Goal: Information Seeking & Learning: Check status

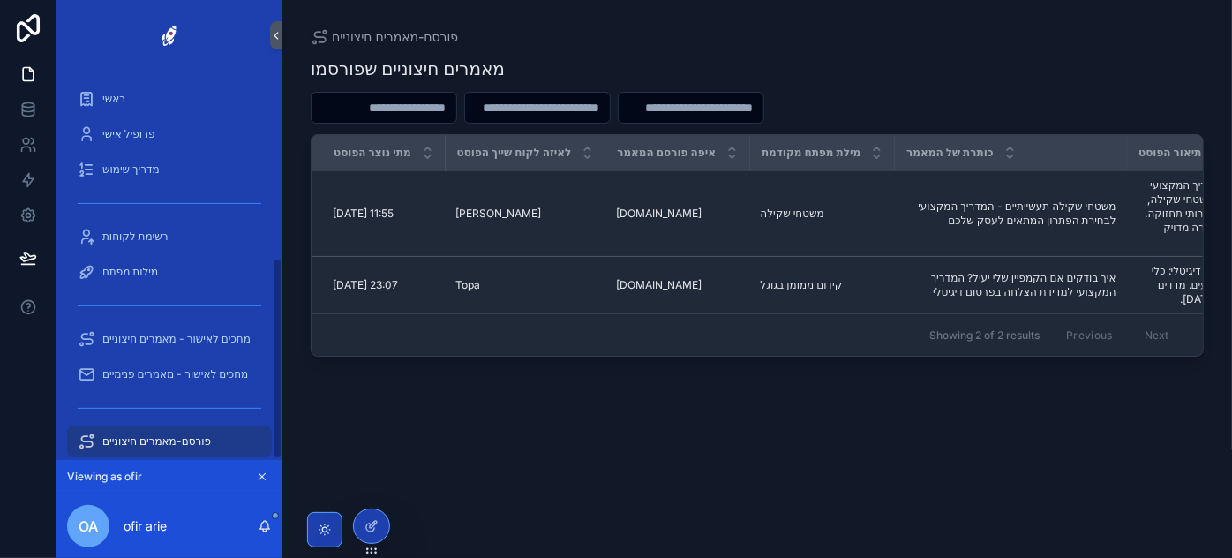
scroll to position [0, 284]
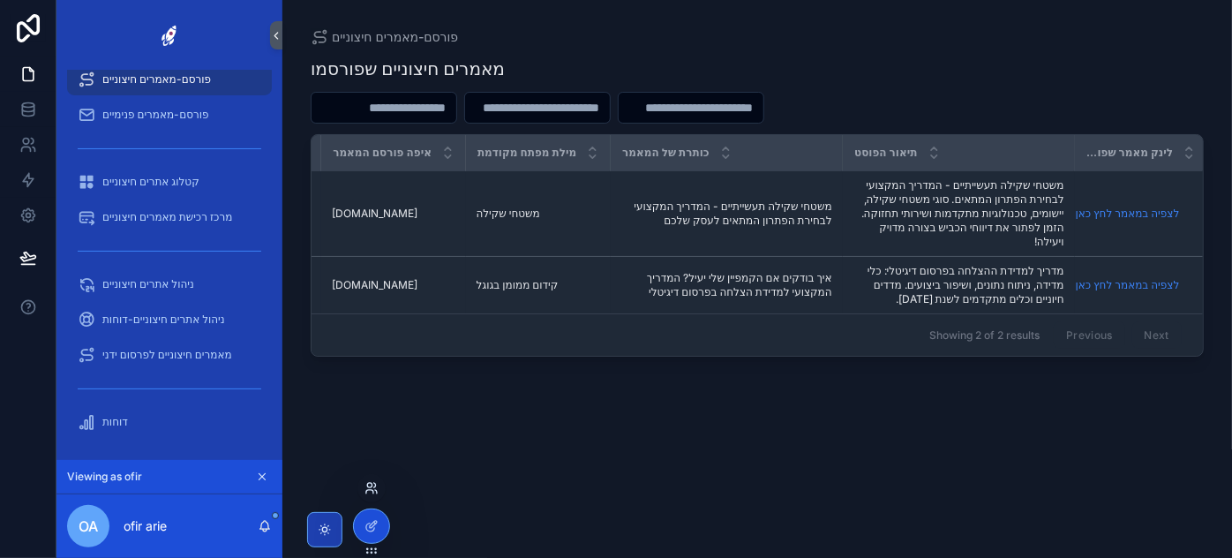
click at [365, 486] on icon at bounding box center [372, 488] width 14 height 14
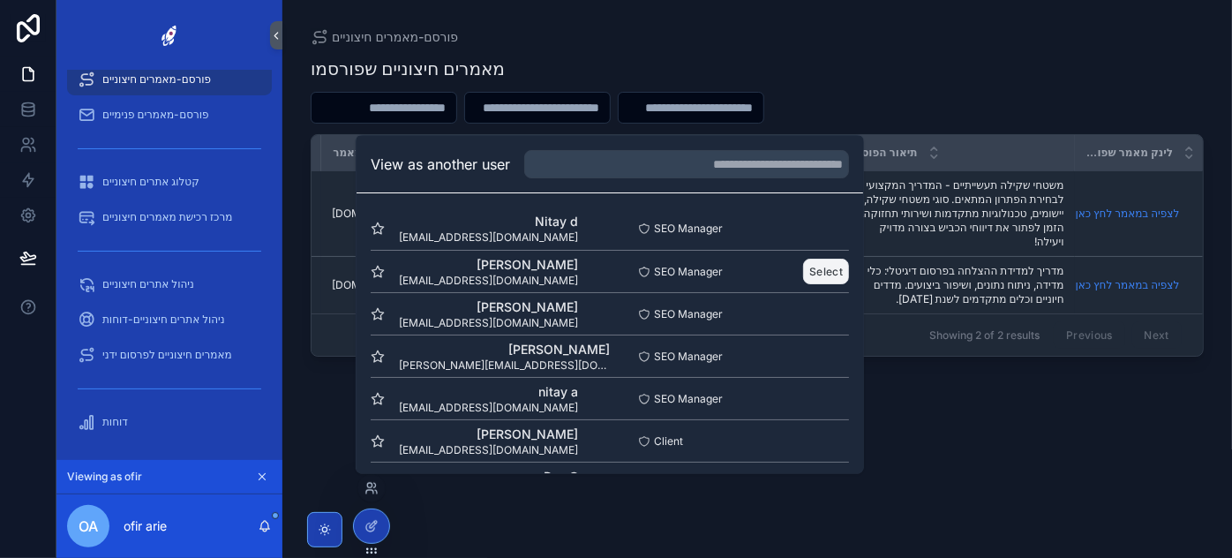
click at [813, 262] on button "Select" at bounding box center [826, 272] width 46 height 26
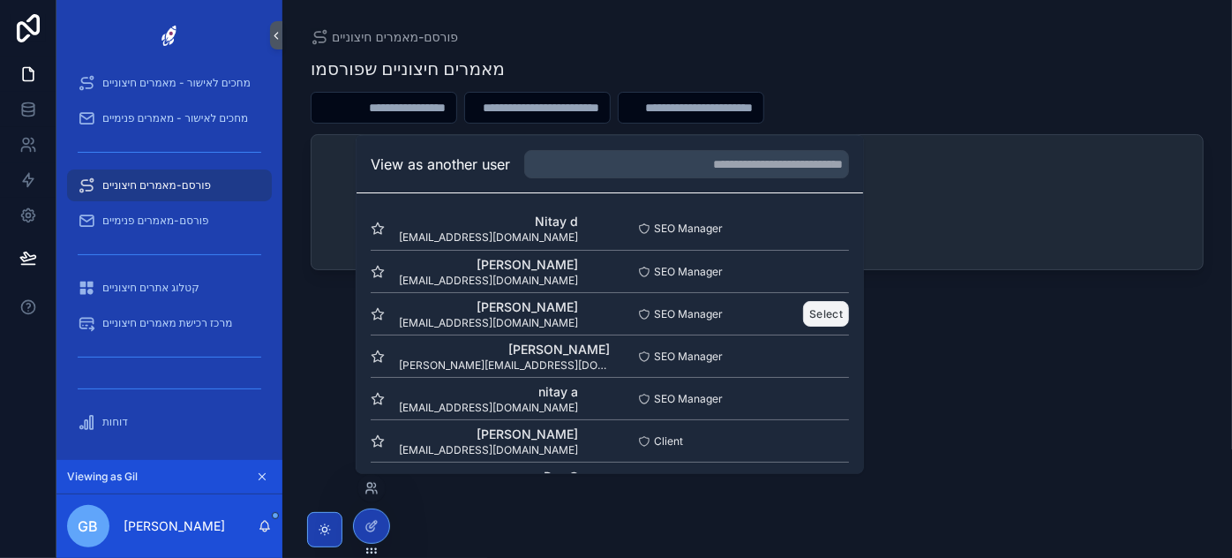
click at [811, 311] on button "Select" at bounding box center [826, 314] width 46 height 26
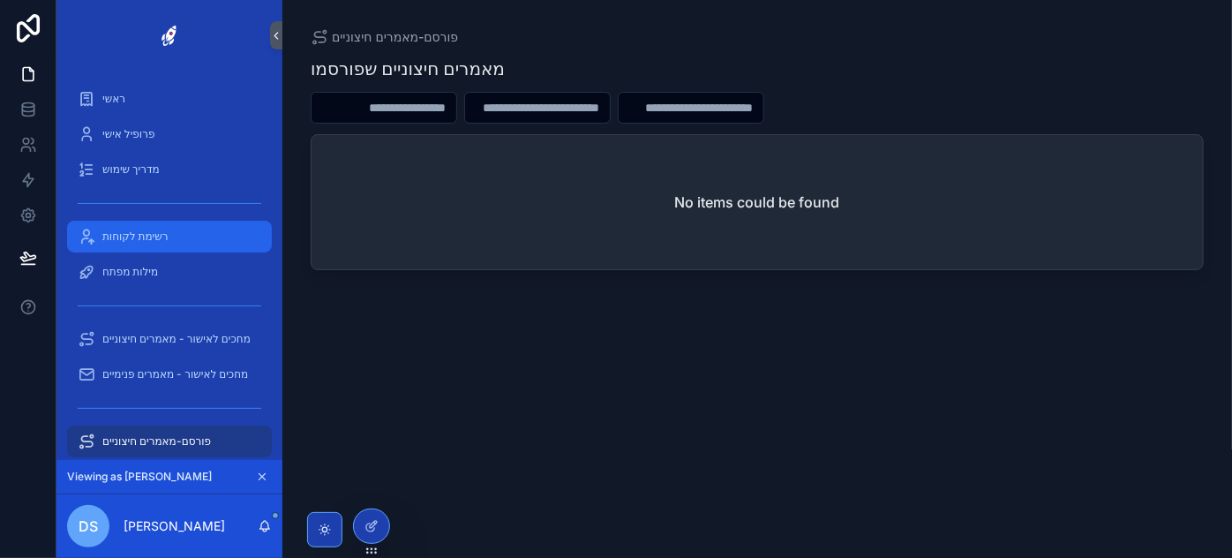
click at [146, 239] on span "רשימת לקוחות" at bounding box center [135, 237] width 66 height 14
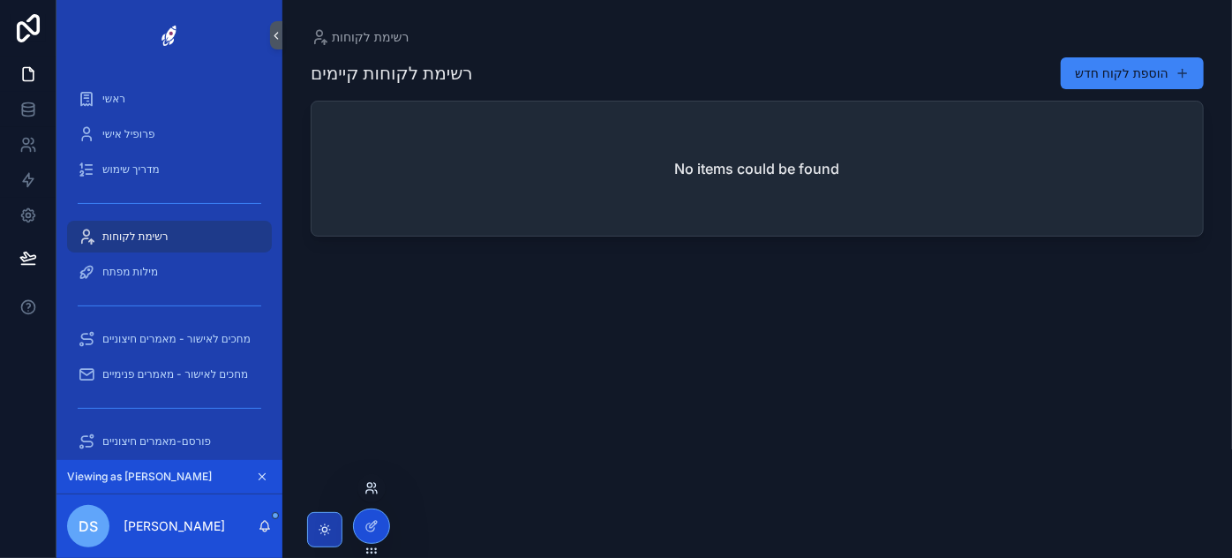
click at [365, 489] on icon at bounding box center [372, 488] width 14 height 14
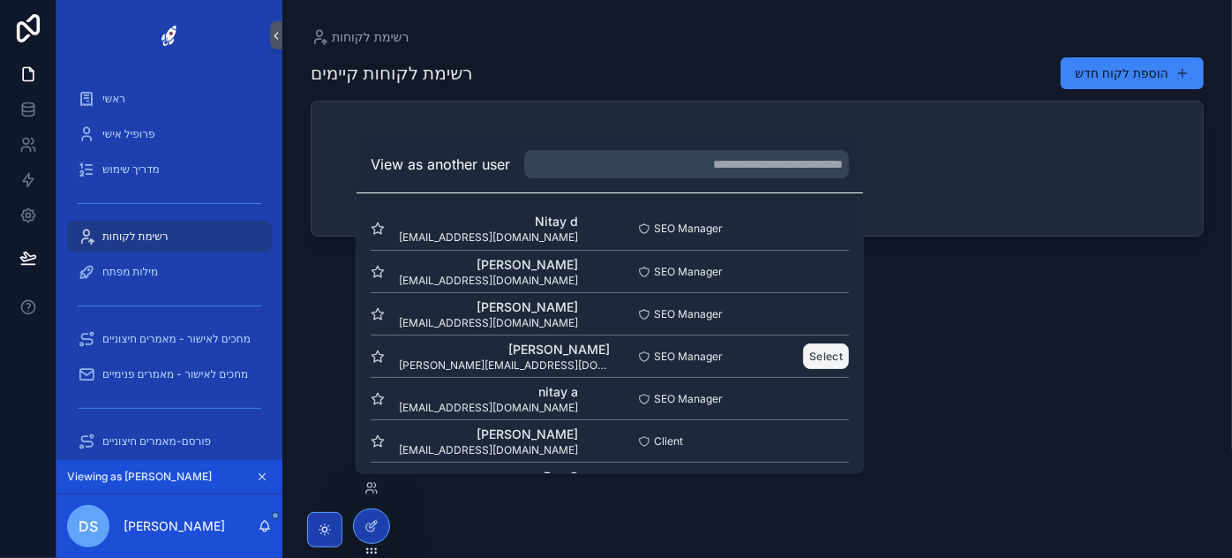
click at [820, 359] on button "Select" at bounding box center [826, 356] width 46 height 26
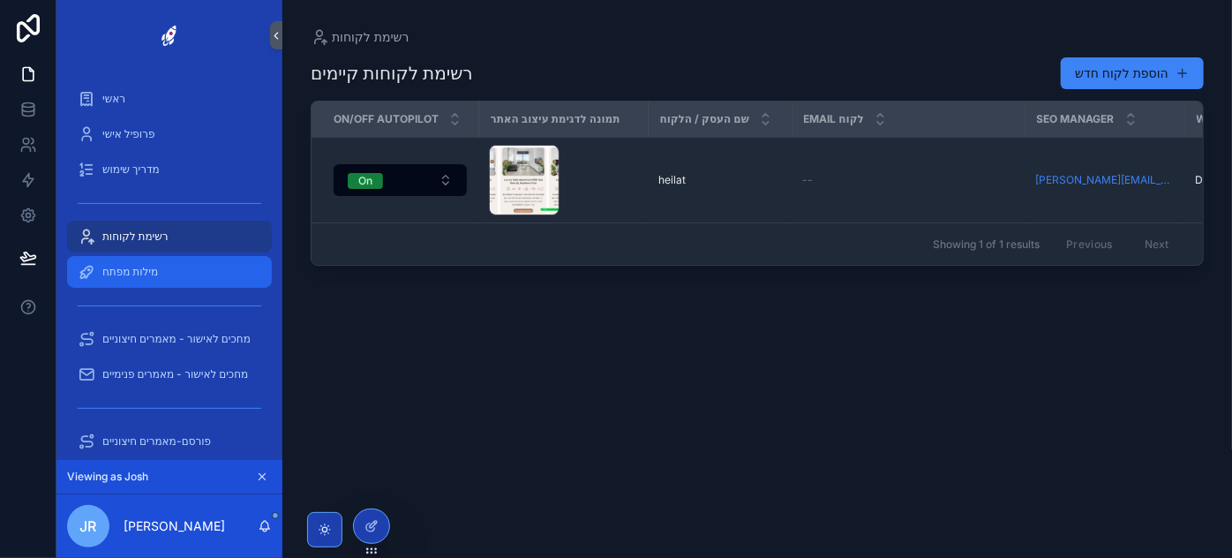
click at [150, 276] on span "מילות מפתח" at bounding box center [130, 272] width 56 height 14
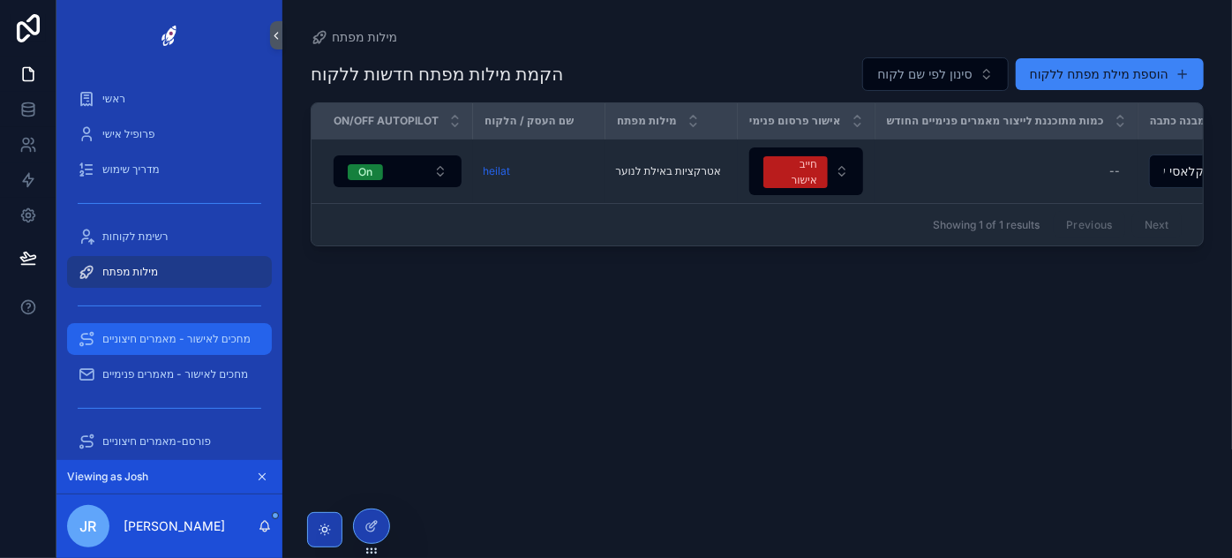
click at [197, 332] on span "מחכים לאישור - מאמרים חיצוניים" at bounding box center [176, 339] width 148 height 14
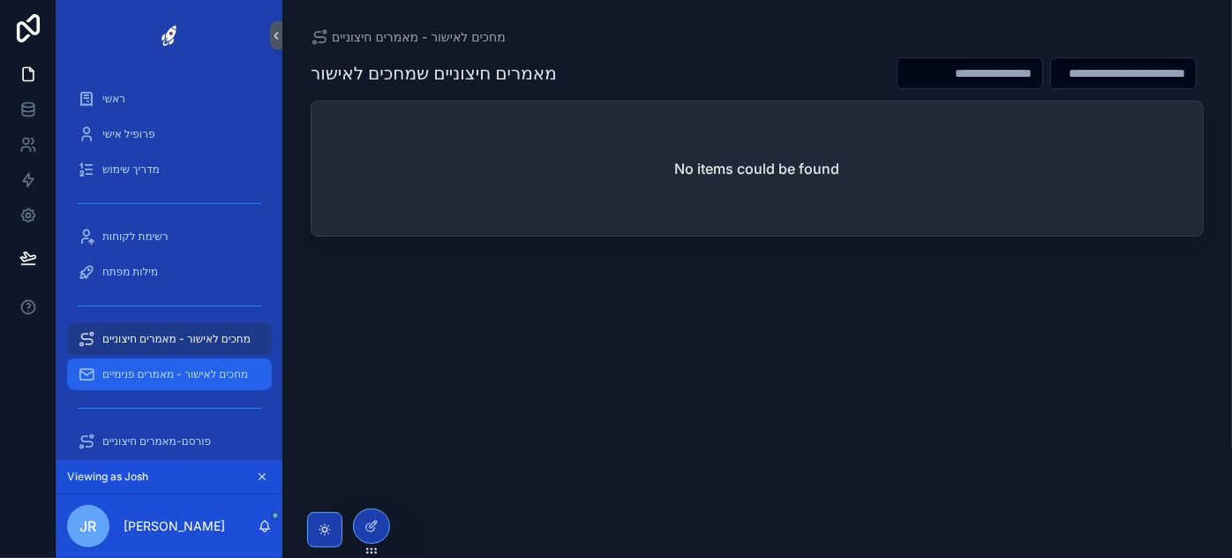
click at [205, 381] on div "מחכים לאישור - מאמרים פנימיים" at bounding box center [170, 374] width 184 height 28
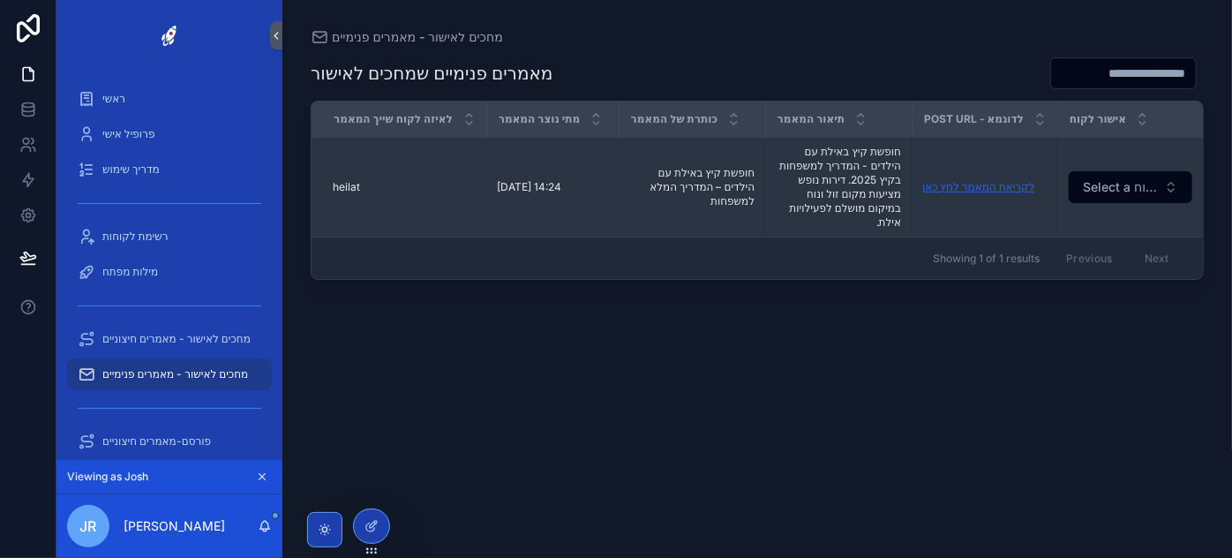
click at [996, 185] on link "לקריאת המאמר לחץ כאן" at bounding box center [979, 186] width 112 height 13
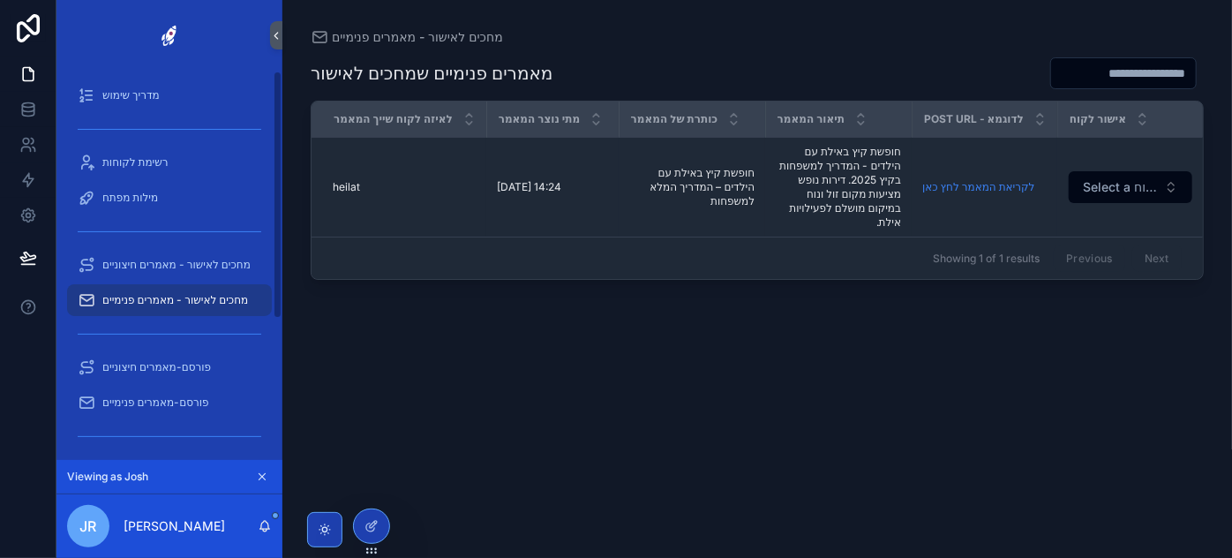
scroll to position [79, 0]
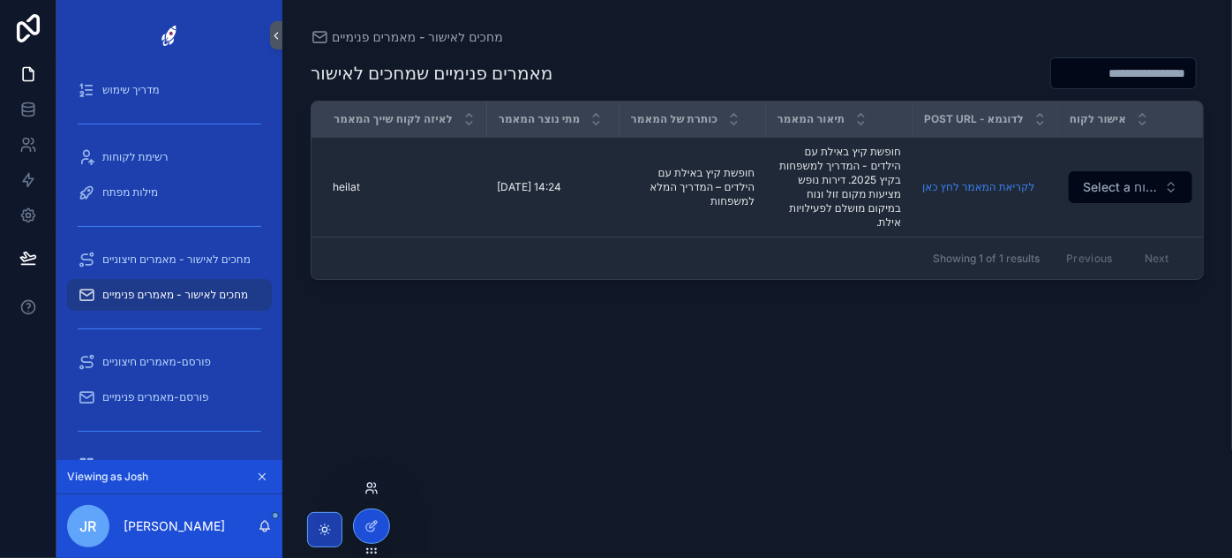
click at [372, 485] on icon at bounding box center [369, 485] width 4 height 4
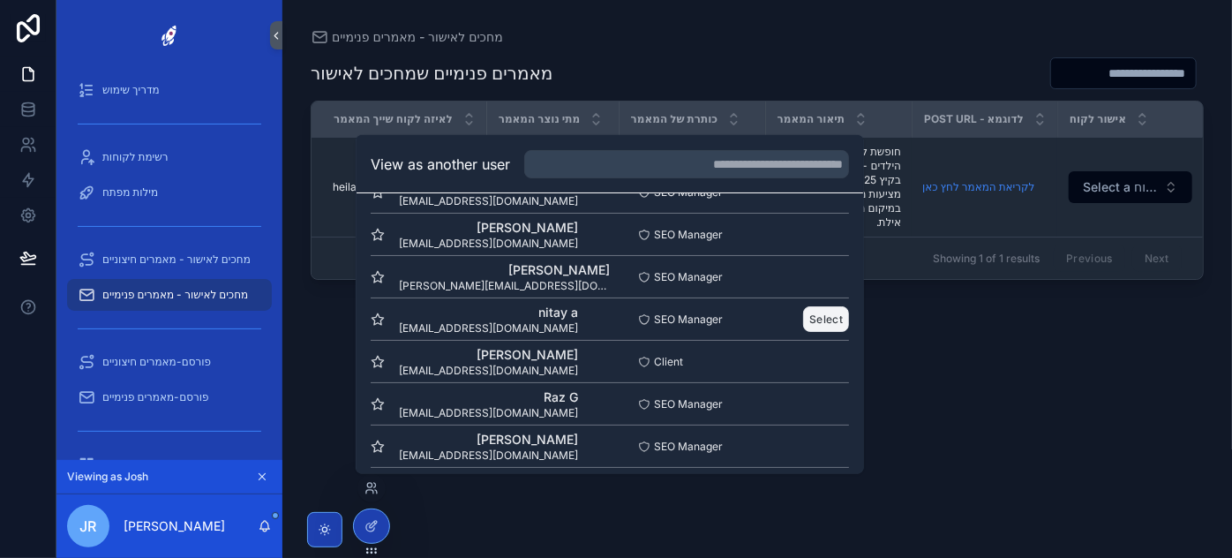
click at [815, 314] on button "Select" at bounding box center [826, 319] width 46 height 26
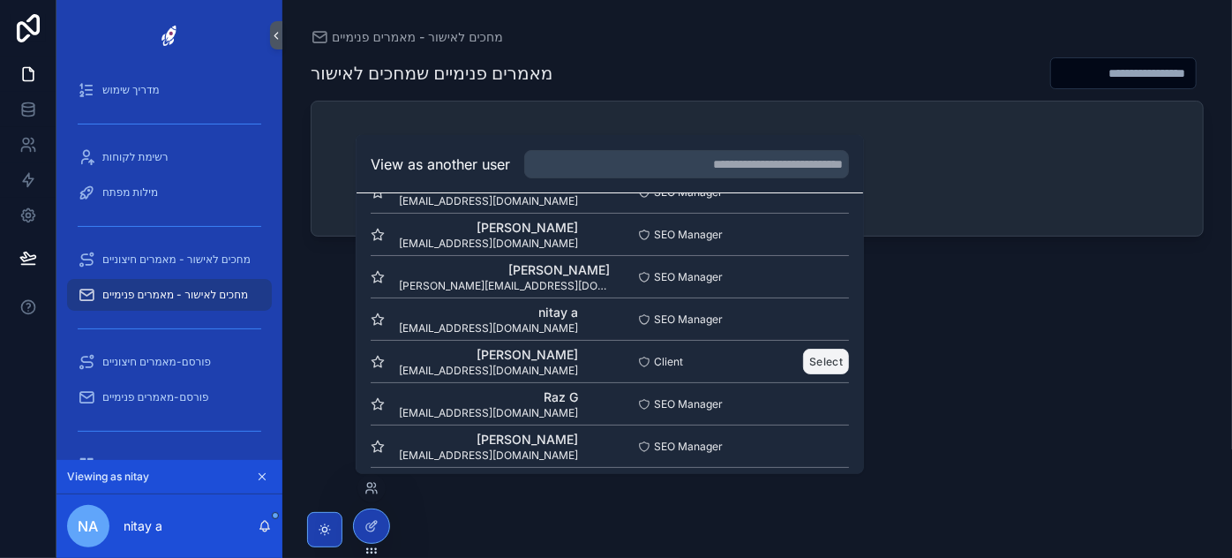
click at [805, 362] on button "Select" at bounding box center [826, 362] width 46 height 26
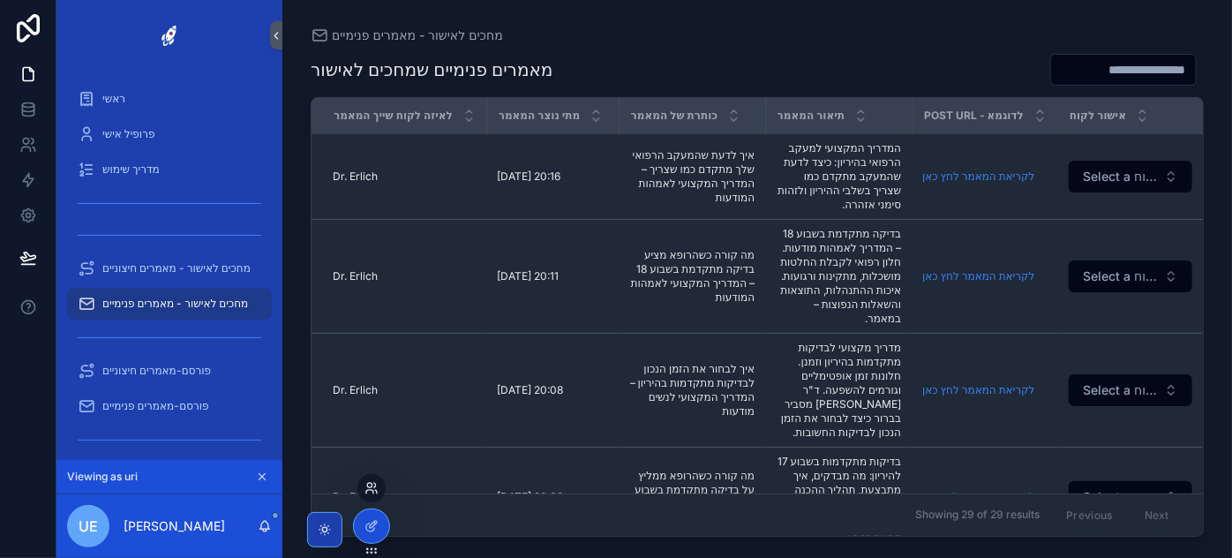
click at [370, 491] on icon at bounding box center [372, 488] width 14 height 14
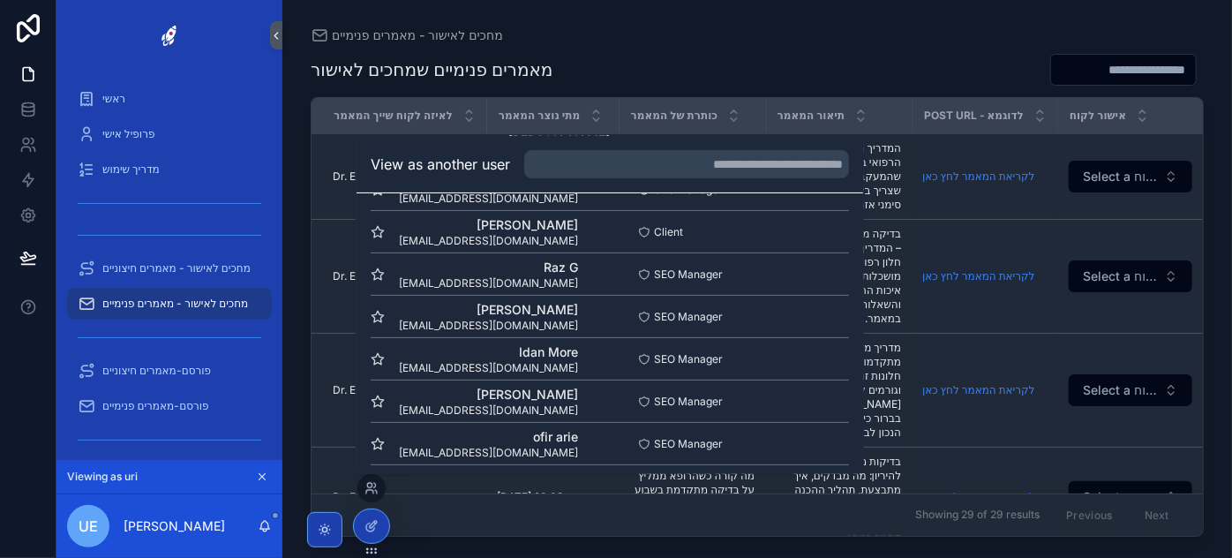
scroll to position [256, 0]
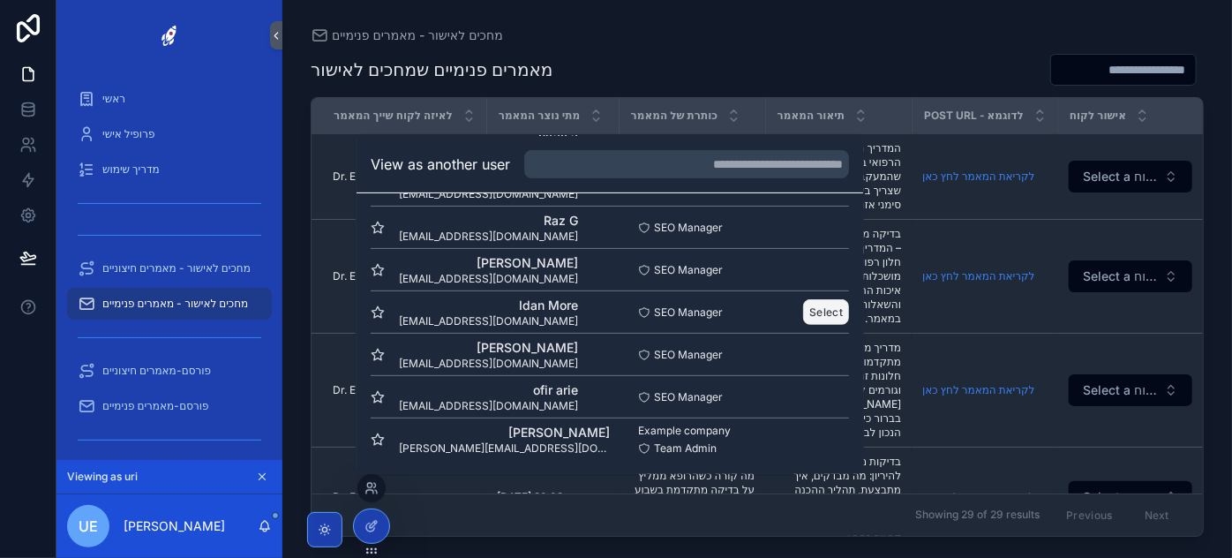
click at [817, 310] on button "Select" at bounding box center [826, 312] width 46 height 26
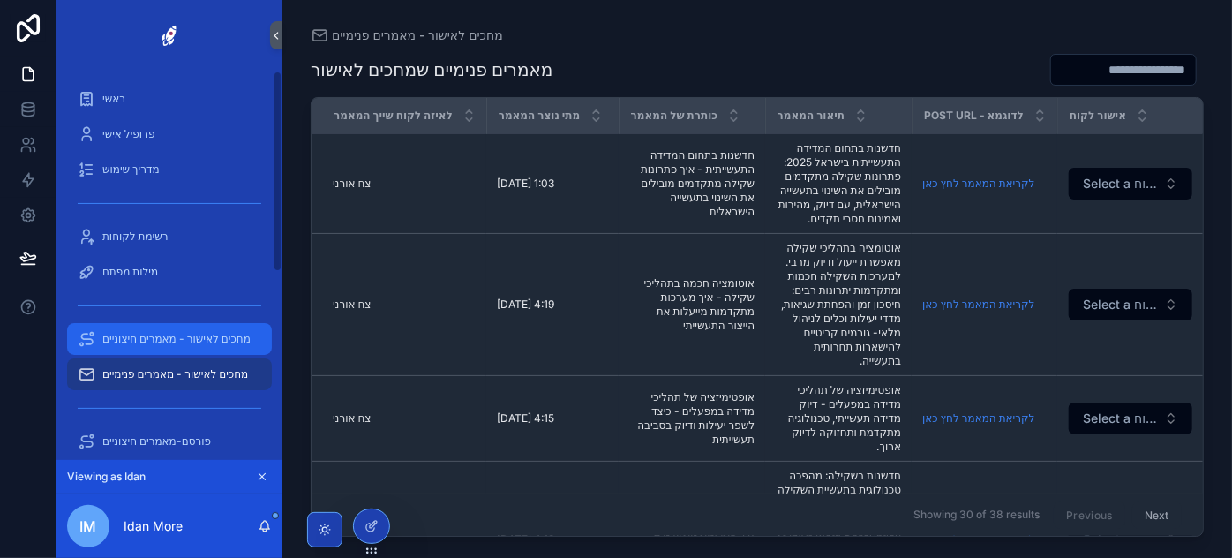
click at [201, 336] on span "מחכים לאישור - מאמרים חיצוניים" at bounding box center [176, 339] width 148 height 14
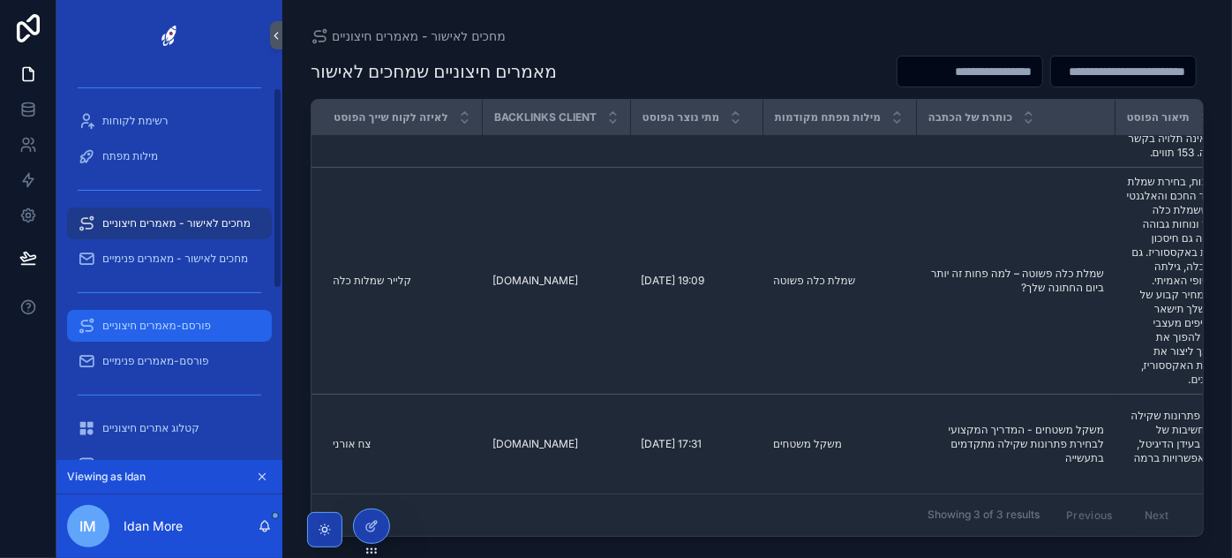
scroll to position [160, 0]
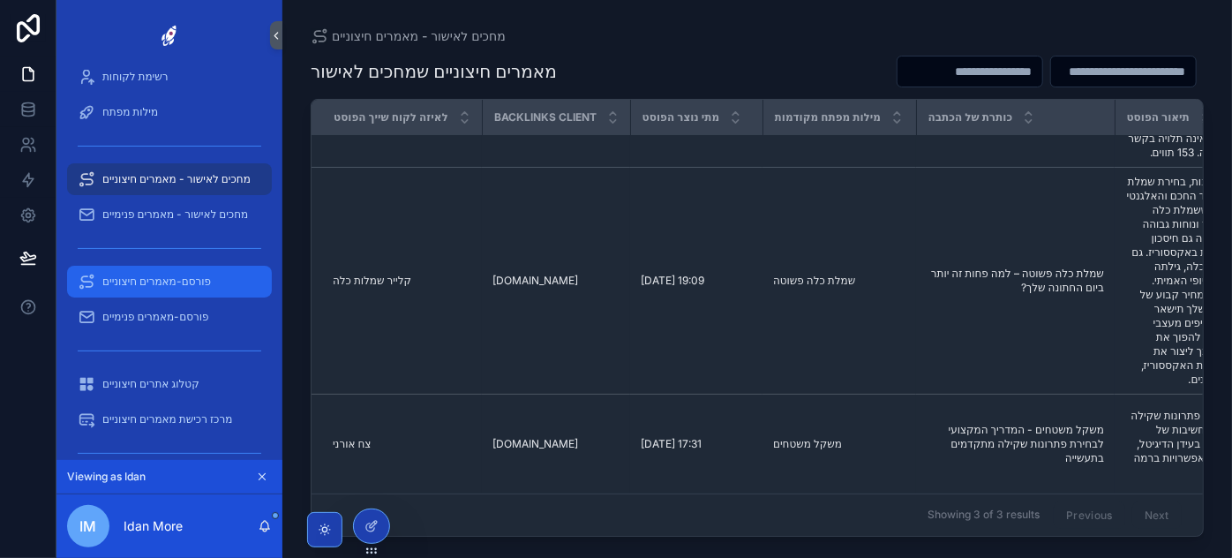
click at [188, 284] on span "פורסם-מאמרים חיצוניים" at bounding box center [156, 282] width 109 height 14
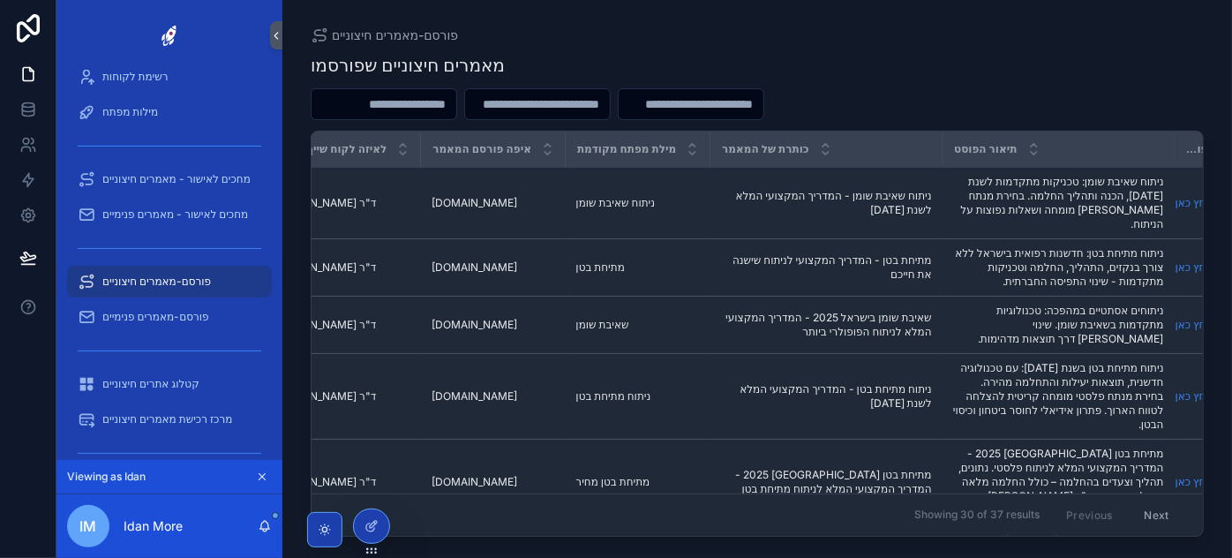
scroll to position [0, 293]
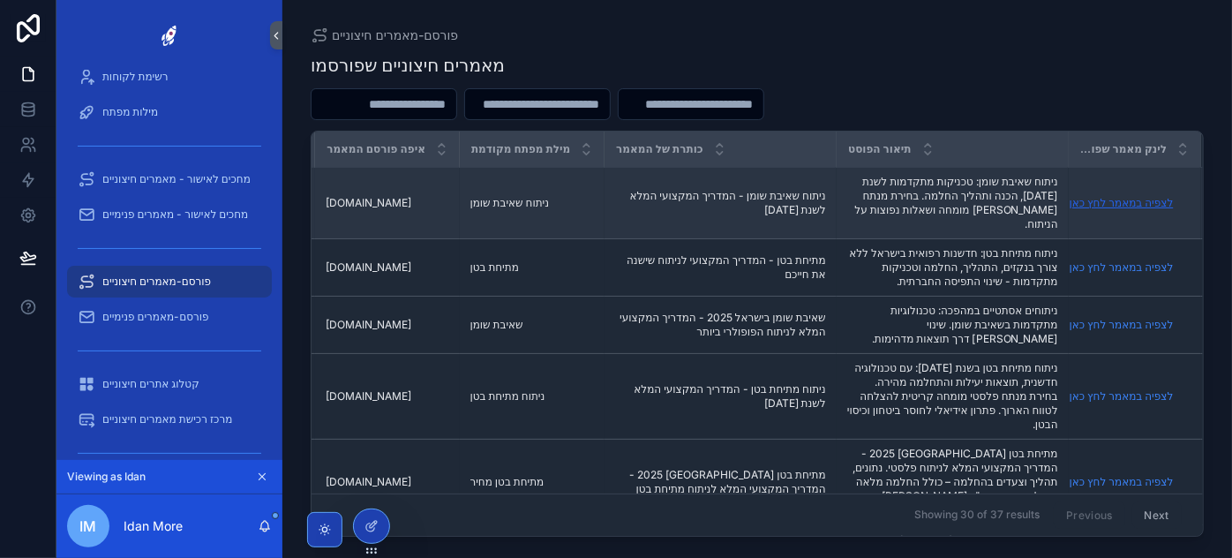
click at [1143, 197] on link "לצפיה במאמר לחץ כאן" at bounding box center [1122, 202] width 104 height 13
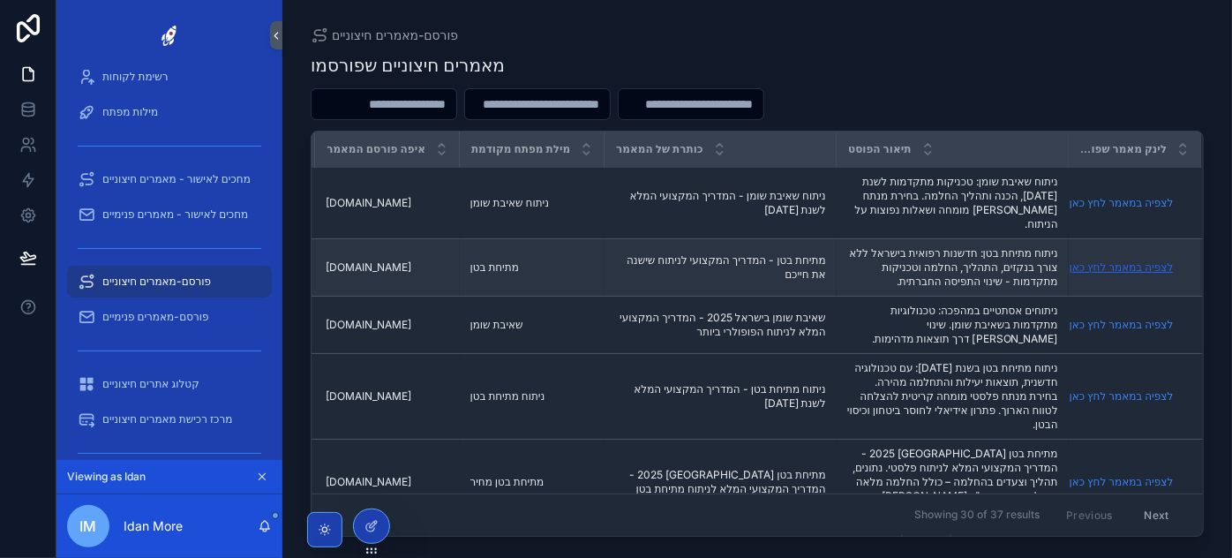
click at [1085, 260] on link "לצפיה במאמר לחץ כאן" at bounding box center [1122, 266] width 104 height 13
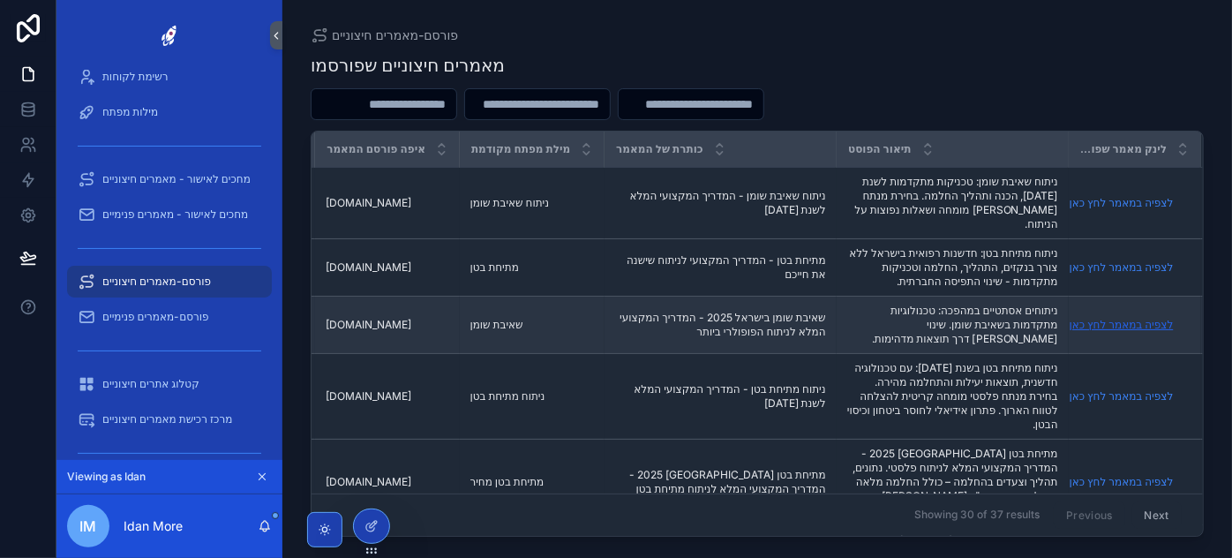
click at [1109, 318] on link "לצפיה במאמר לחץ כאן" at bounding box center [1122, 324] width 104 height 13
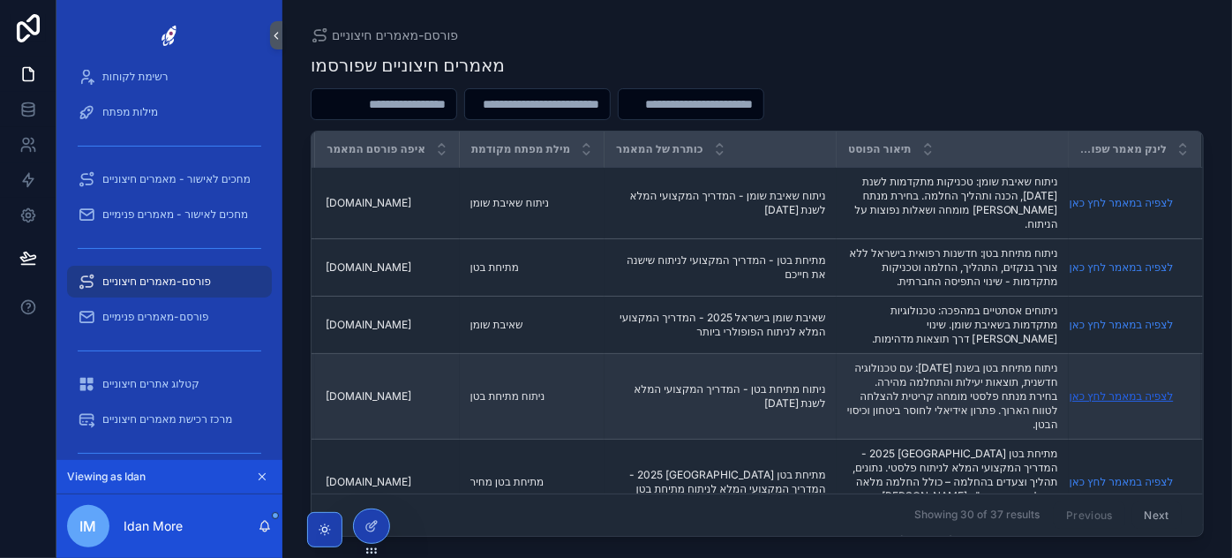
click at [1129, 389] on link "לצפיה במאמר לחץ כאן" at bounding box center [1122, 395] width 104 height 13
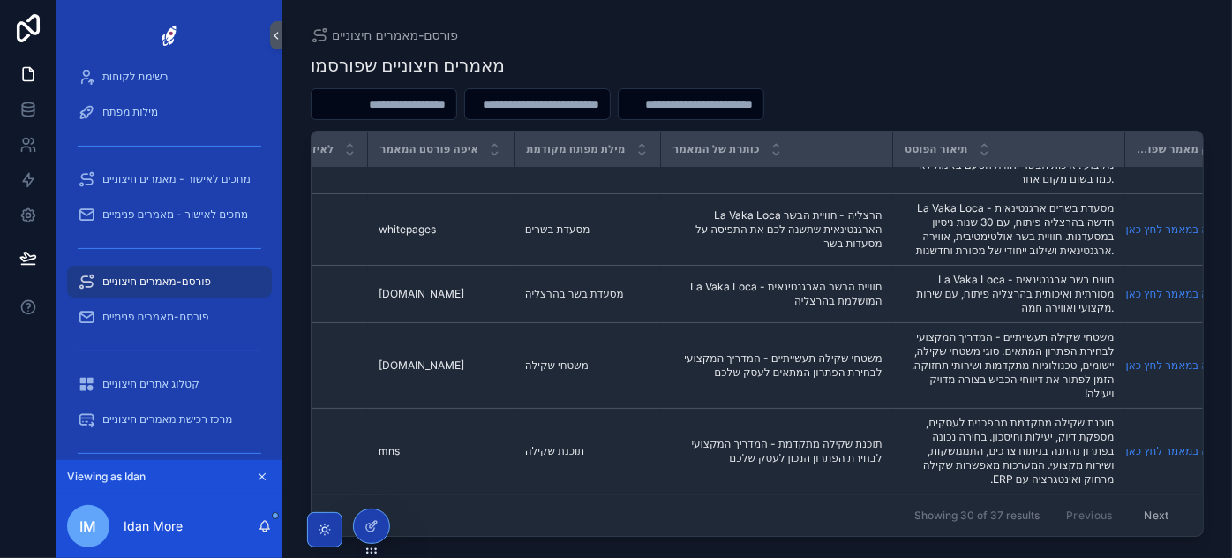
scroll to position [2061, 299]
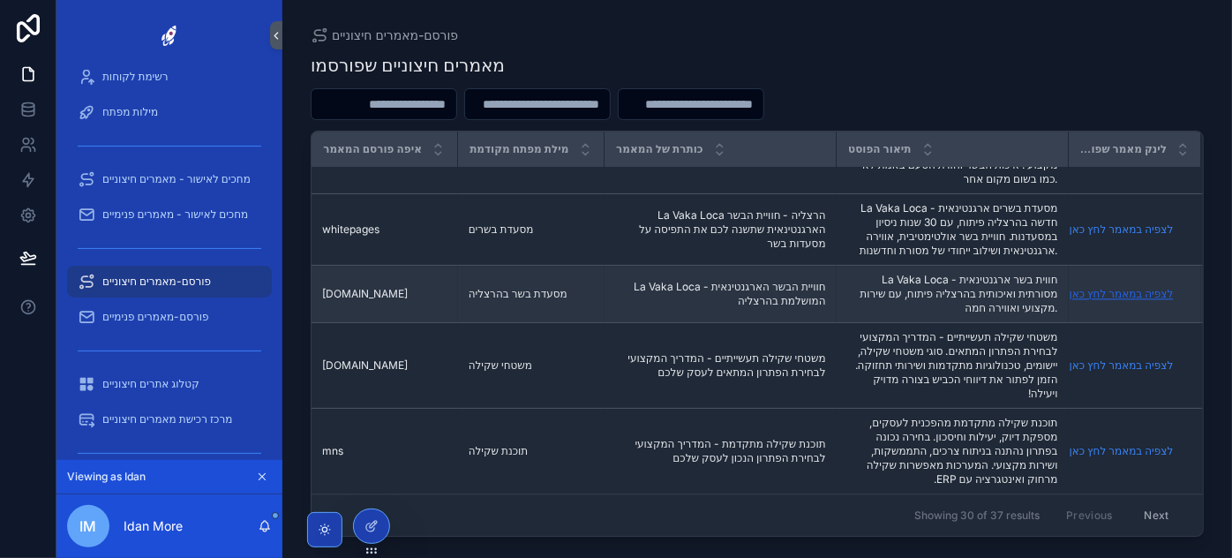
drag, startPoint x: 1104, startPoint y: 295, endPoint x: 1135, endPoint y: 281, distance: 34.8
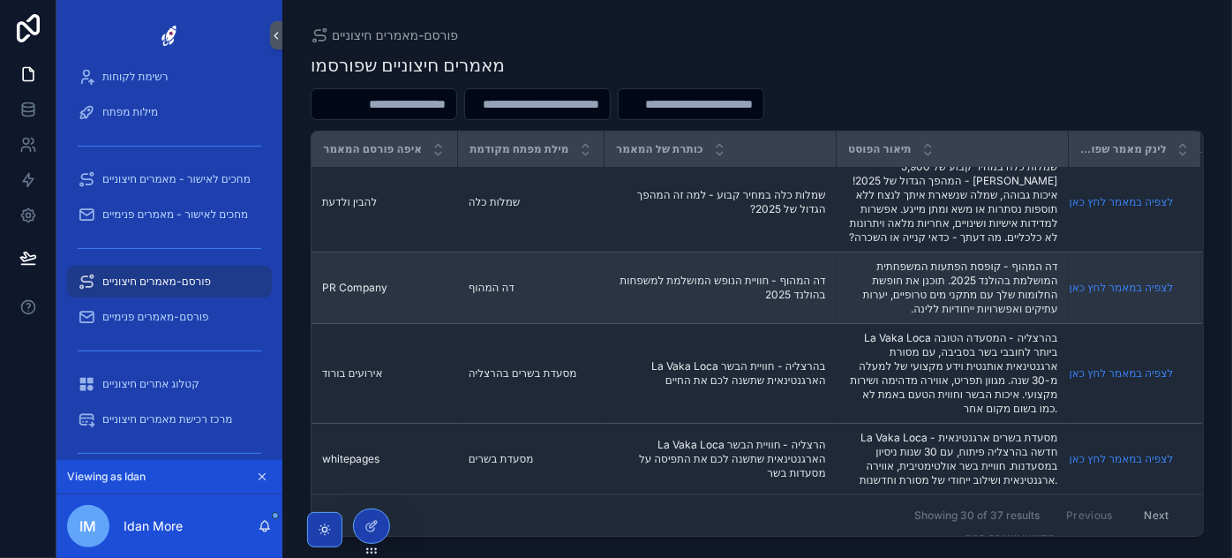
scroll to position [1819, 299]
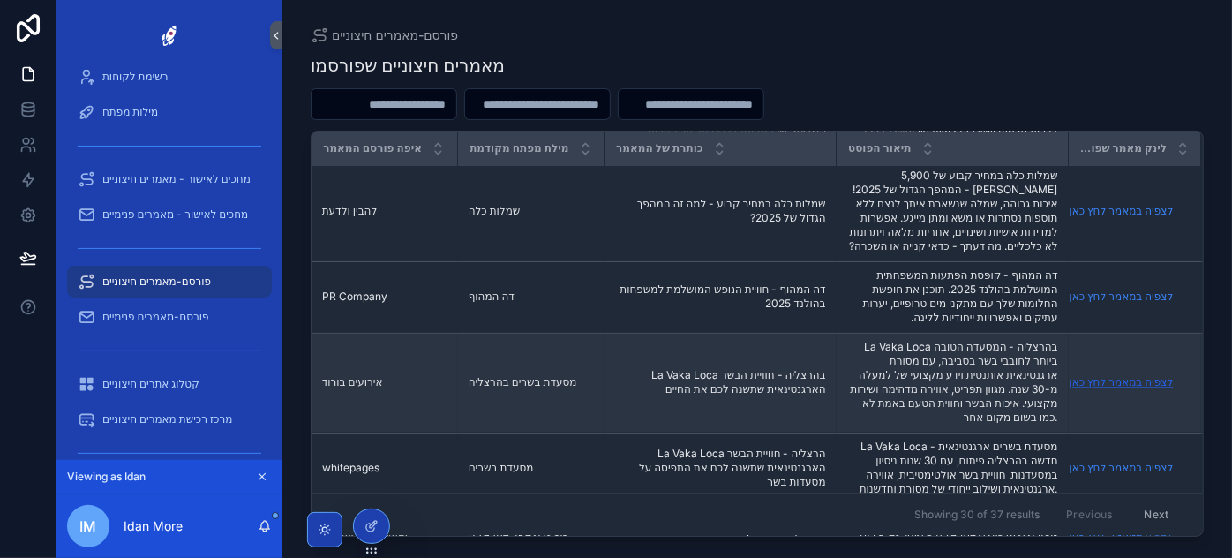
click at [1104, 376] on link "לצפיה במאמר לחץ כאן" at bounding box center [1122, 382] width 104 height 13
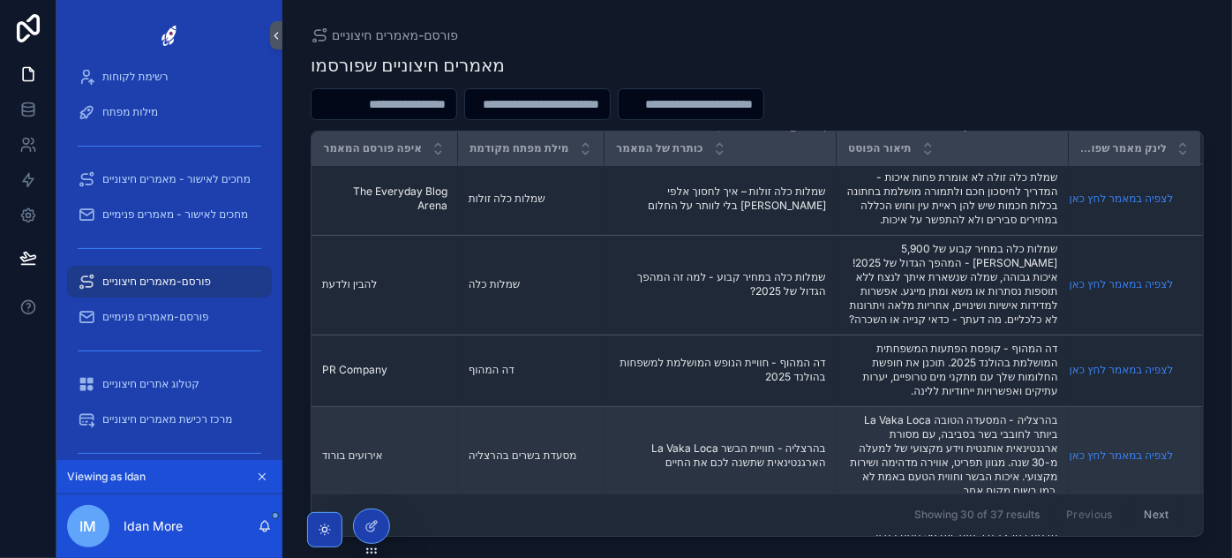
scroll to position [1739, 299]
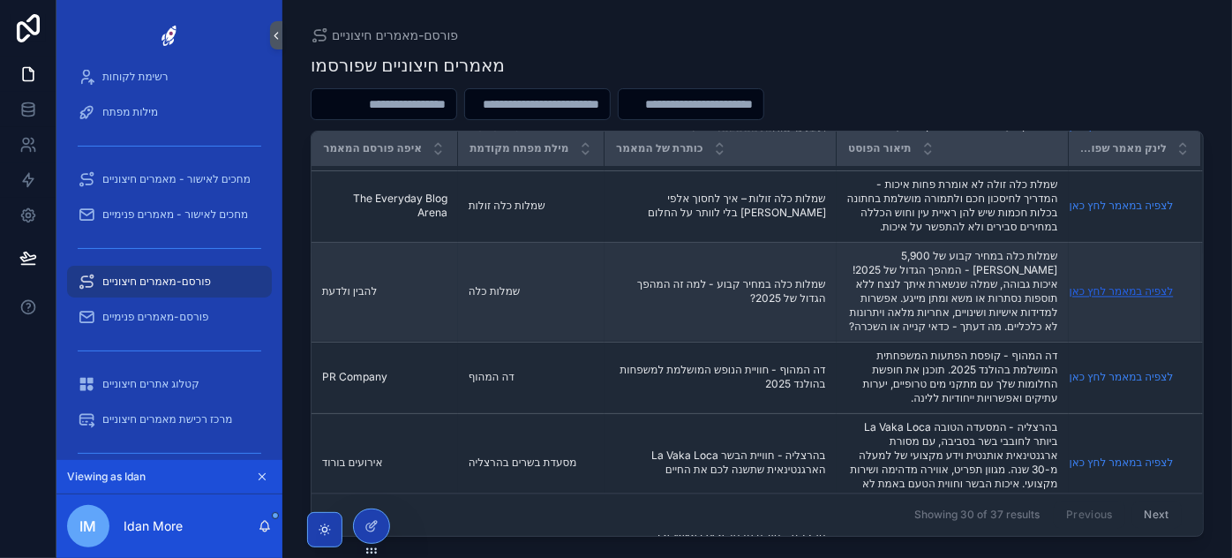
click at [1104, 285] on link "לצפיה במאמר לחץ כאן" at bounding box center [1122, 291] width 104 height 13
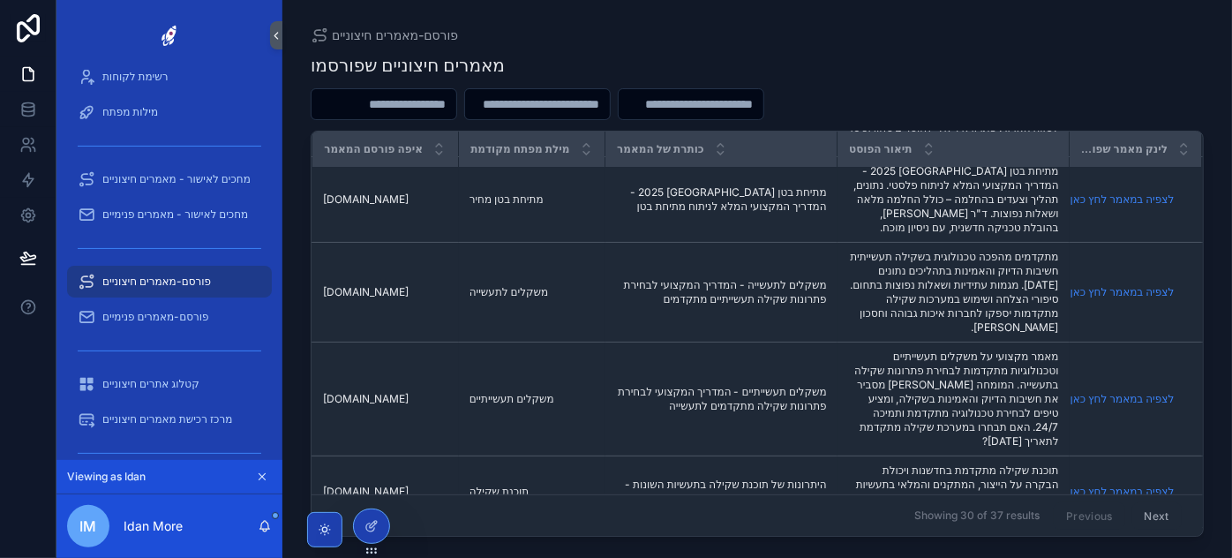
scroll to position [0, 293]
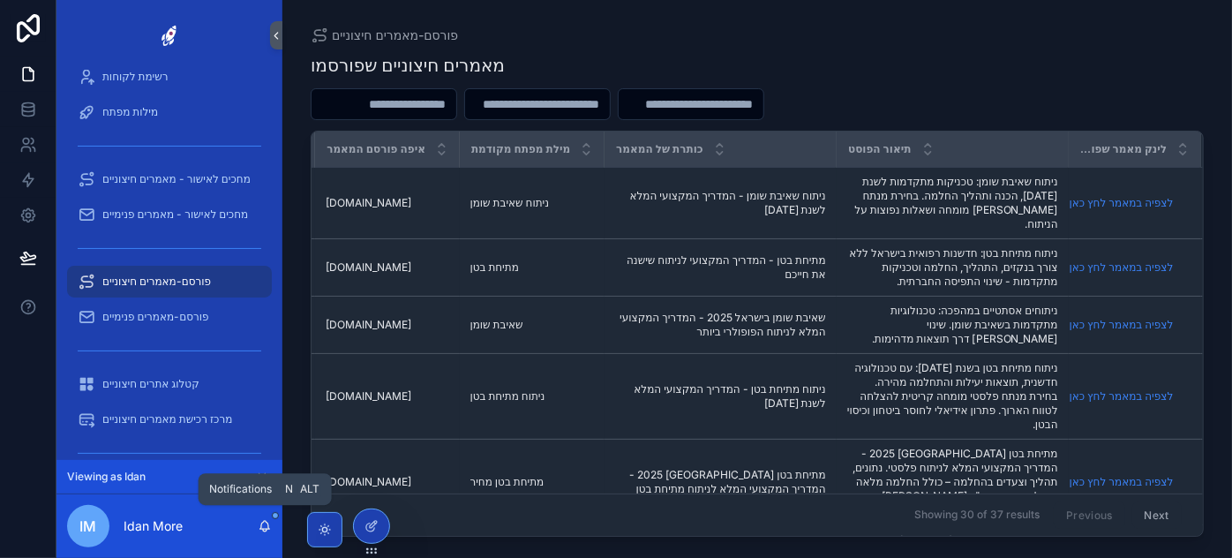
click at [267, 522] on icon "scrollable content" at bounding box center [265, 526] width 14 height 14
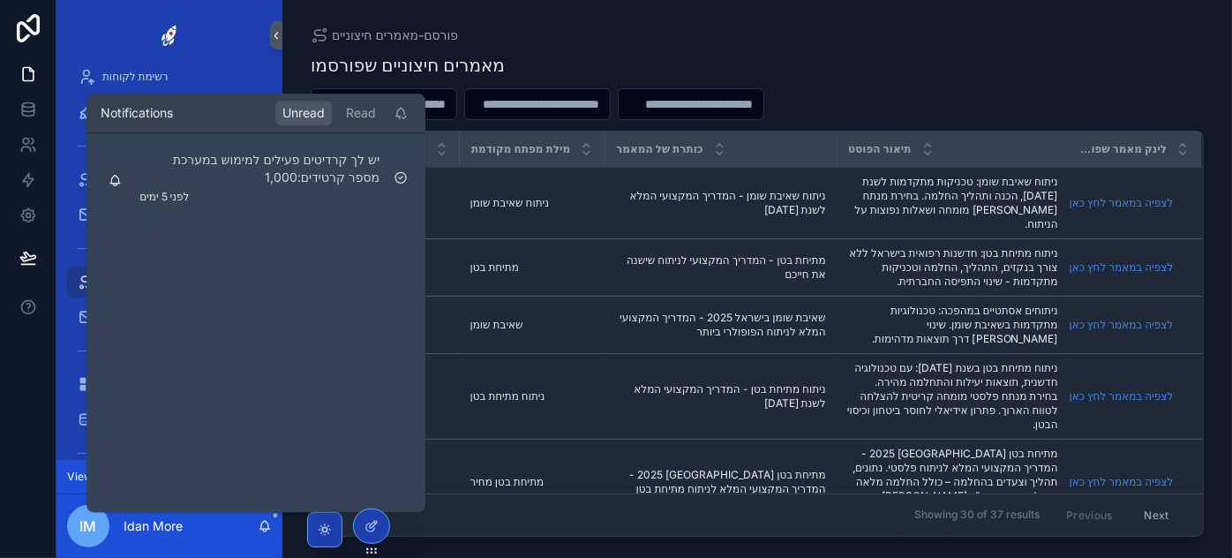
click at [267, 522] on icon "scrollable content" at bounding box center [265, 526] width 14 height 14
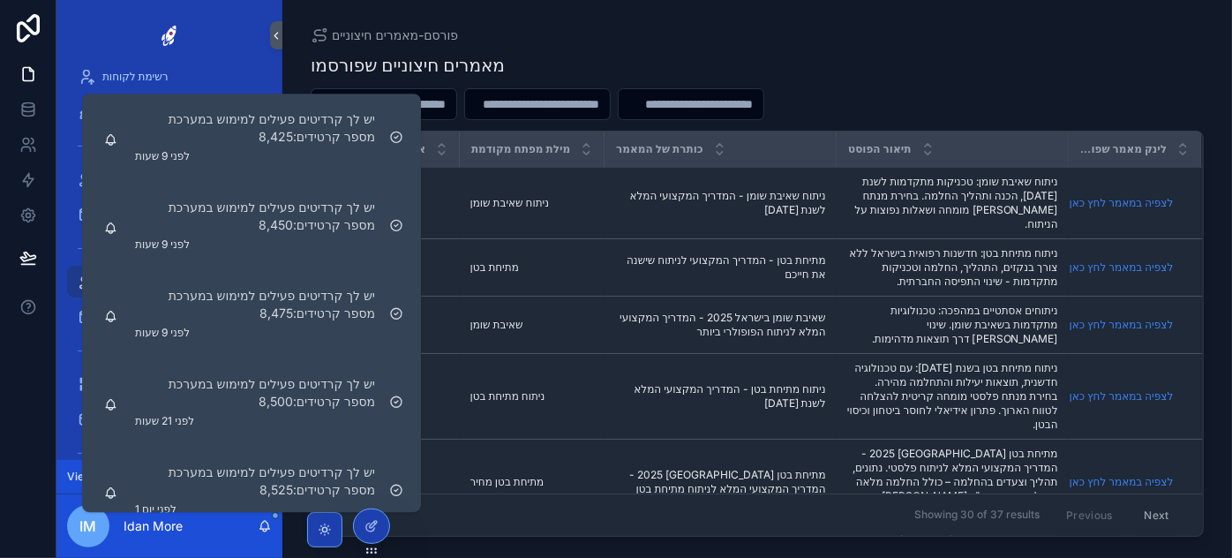
scroll to position [0, 0]
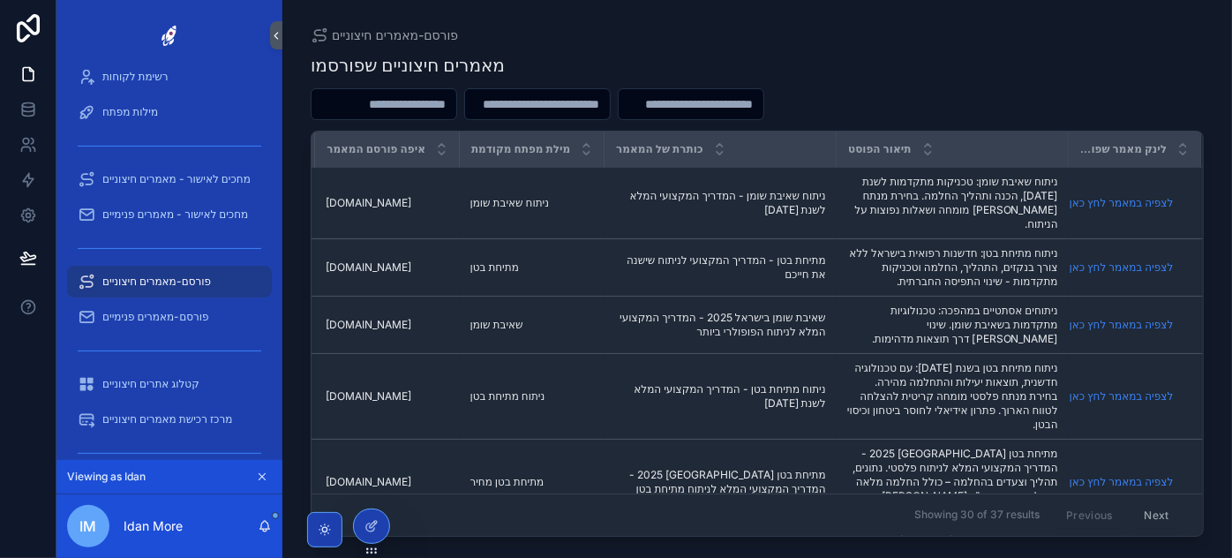
click at [639, 44] on div "מאמרים חיצוניים שפורסמו מתי נוצר הפוסט לאיזה לקוח שייך הפוסט איפה פורסם המאמר מ…" at bounding box center [757, 289] width 893 height 494
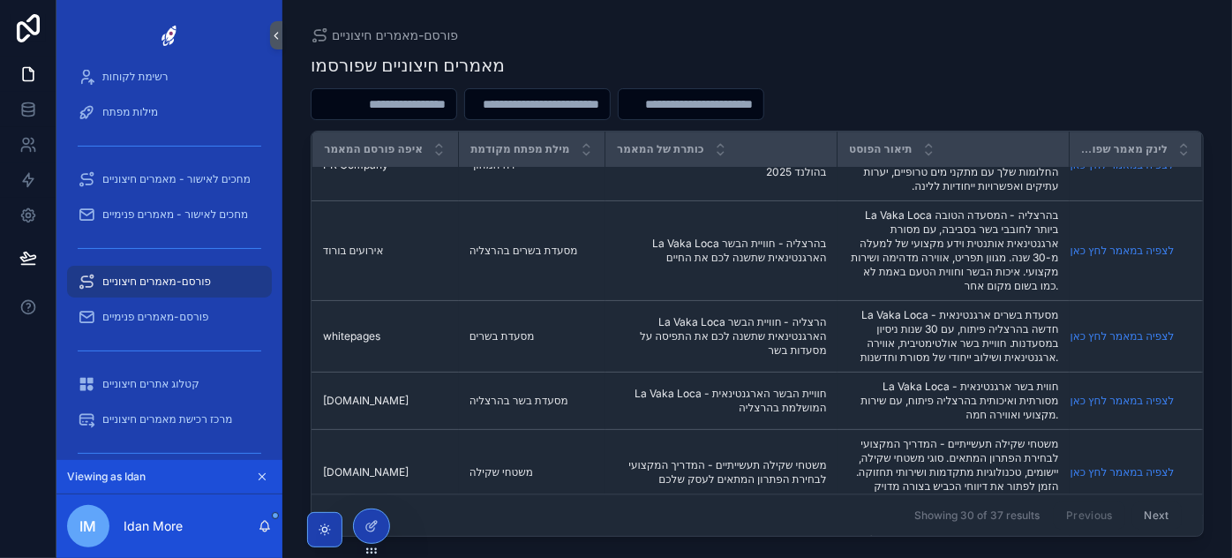
scroll to position [1900, 293]
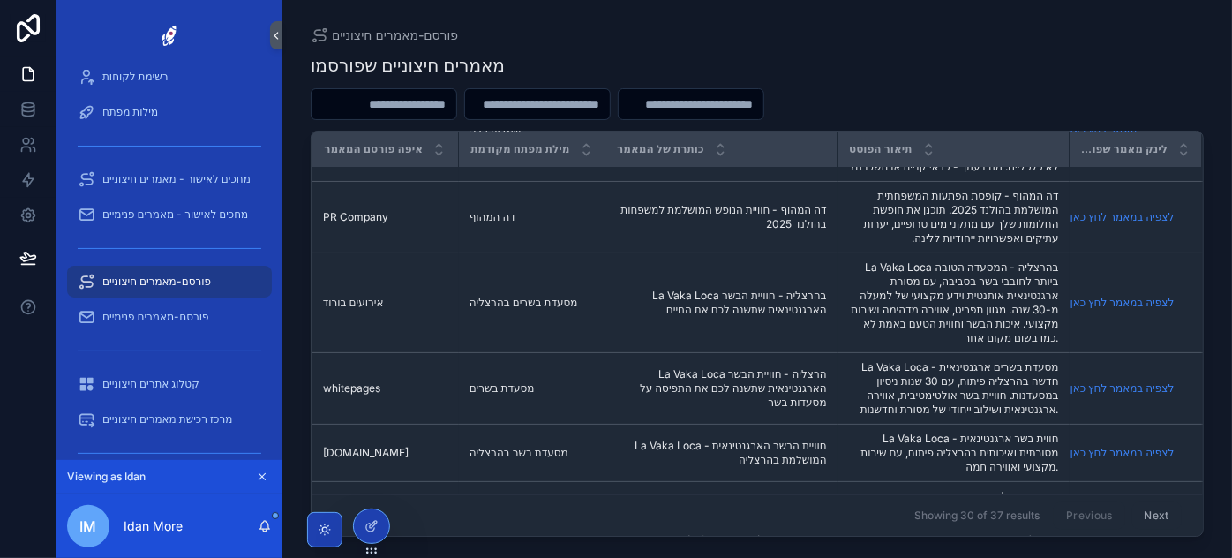
click at [456, 107] on input "scrollable content" at bounding box center [384, 104] width 145 height 25
click at [456, 110] on input "scrollable content" at bounding box center [384, 104] width 145 height 25
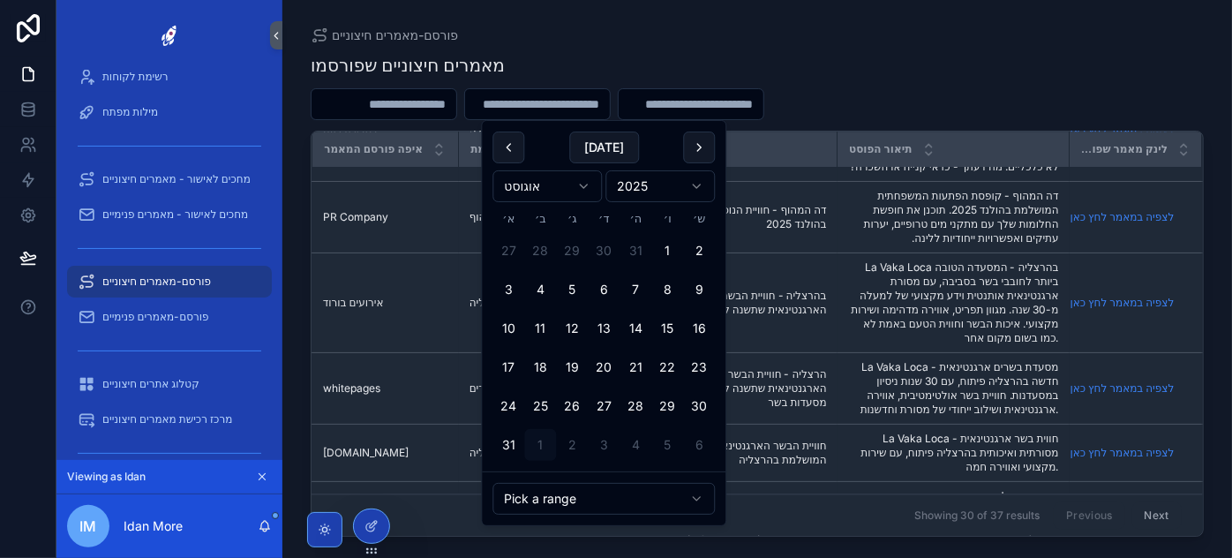
click at [592, 102] on input "scrollable content" at bounding box center [537, 104] width 145 height 25
click at [764, 107] on input "scrollable content" at bounding box center [691, 104] width 145 height 25
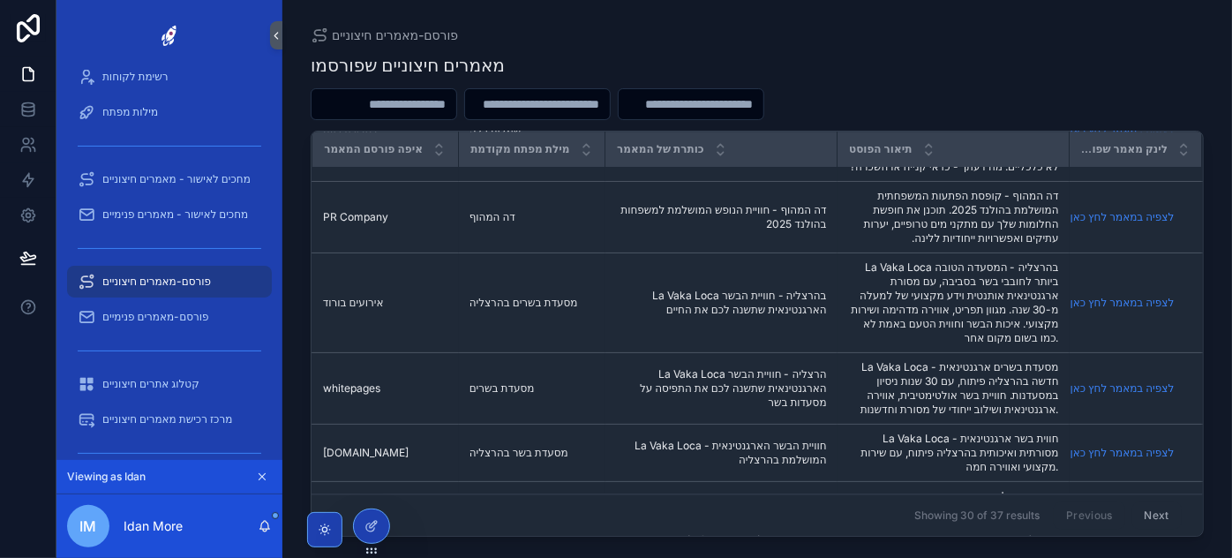
click at [442, 117] on div "scrollable content" at bounding box center [384, 104] width 147 height 32
click at [452, 105] on input "scrollable content" at bounding box center [384, 104] width 145 height 25
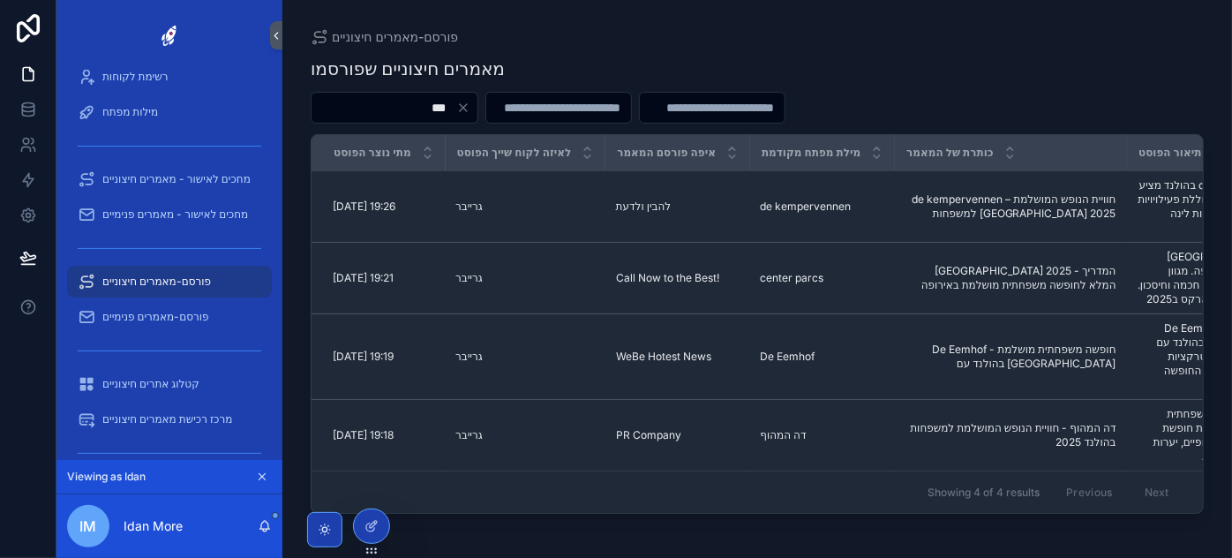
type input "***"
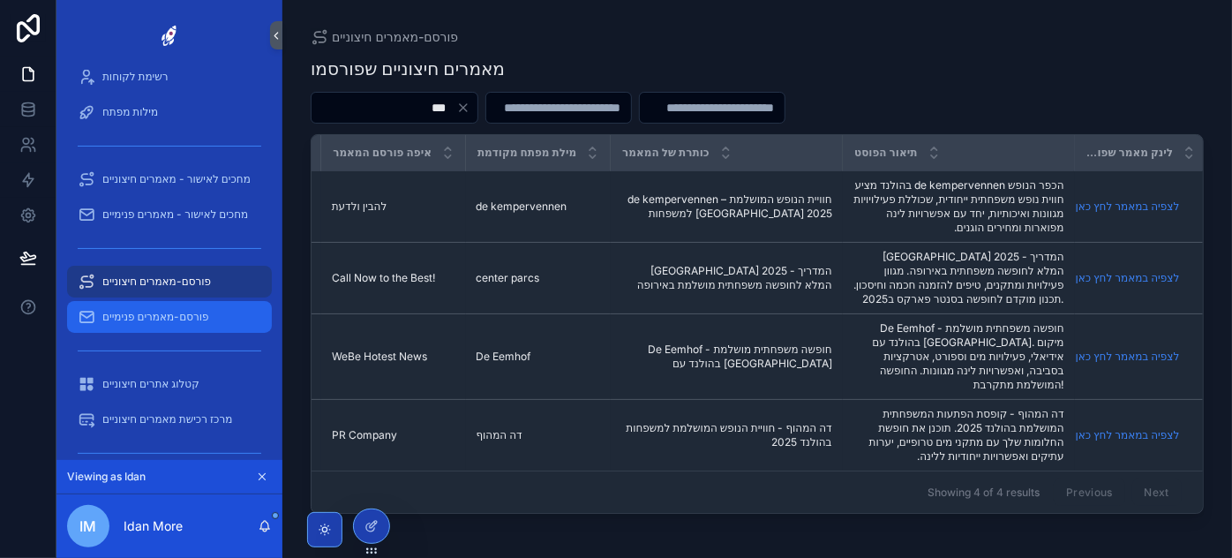
click at [166, 320] on span "פורסם-מאמרים פנימיים" at bounding box center [155, 317] width 107 height 14
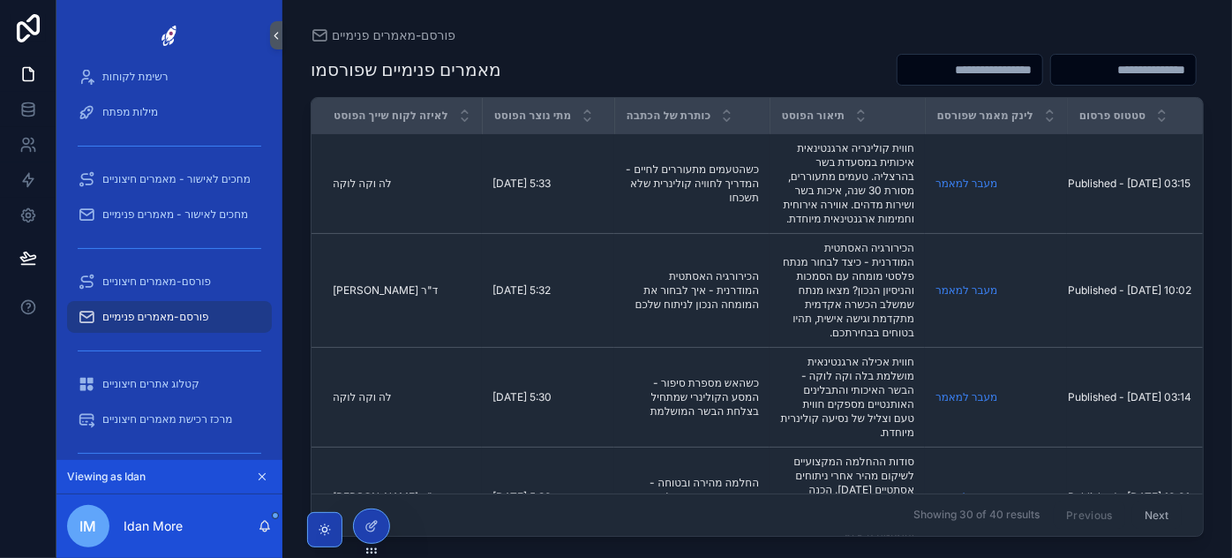
scroll to position [0, 18]
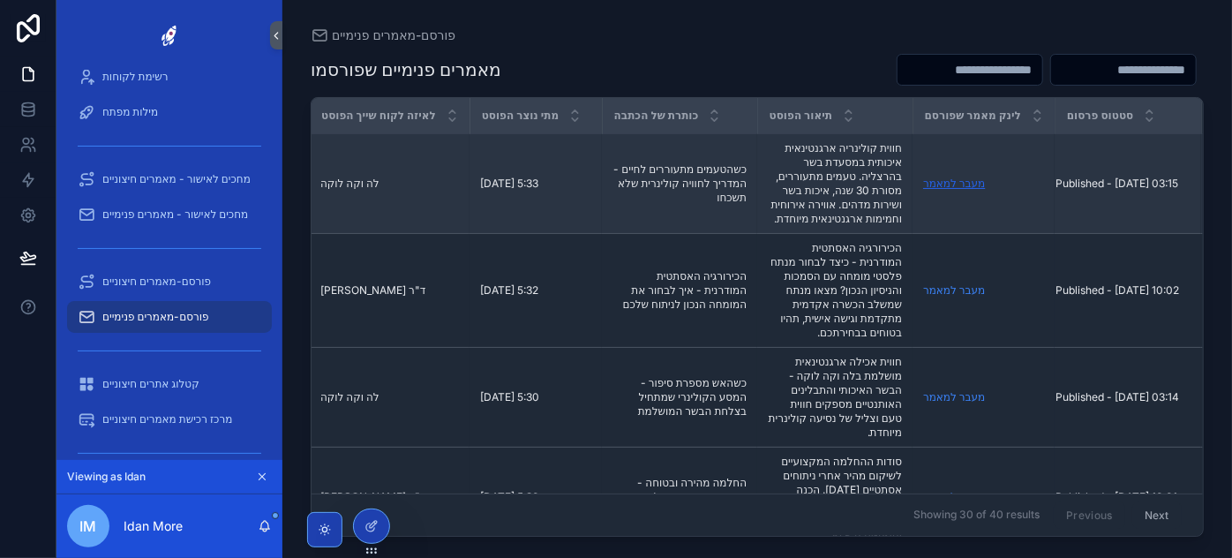
click at [937, 187] on link "מעבר למאמר" at bounding box center [954, 183] width 62 height 13
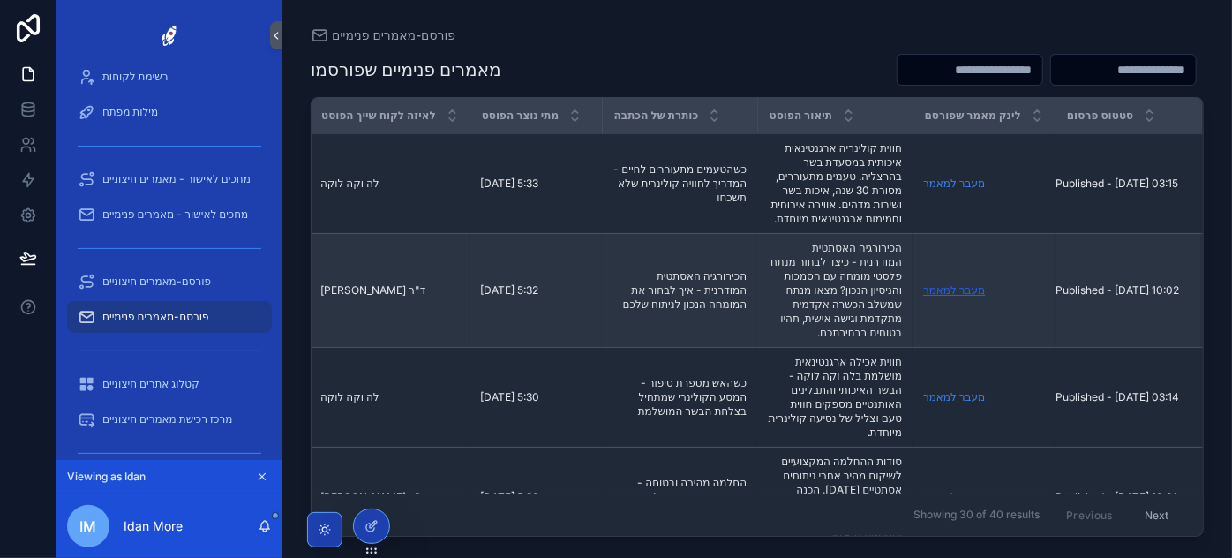
click at [941, 297] on link "מעבר למאמר" at bounding box center [954, 289] width 62 height 13
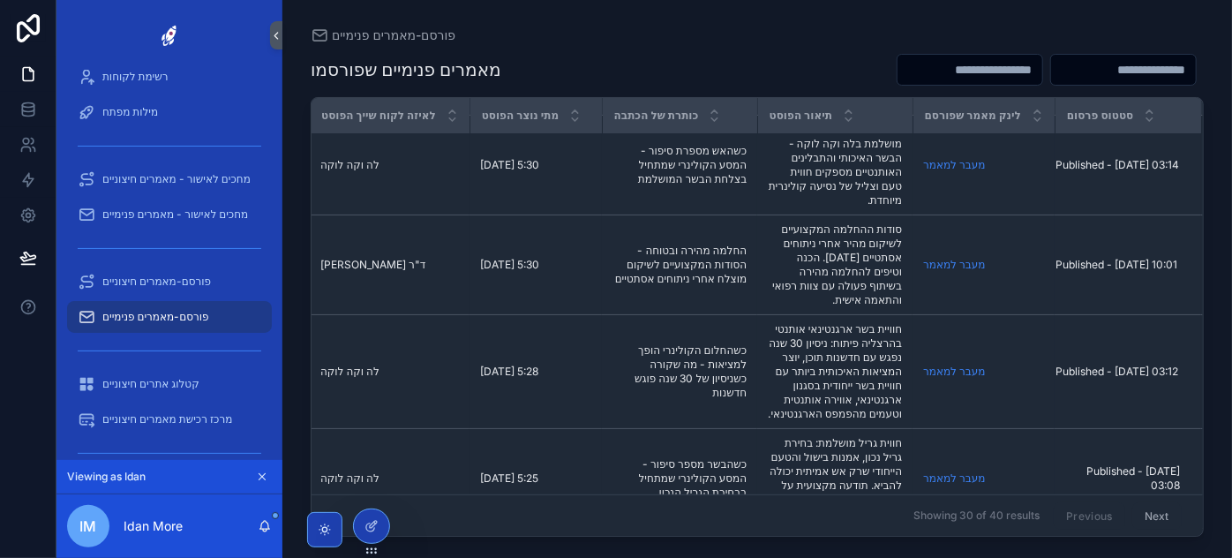
scroll to position [240, 18]
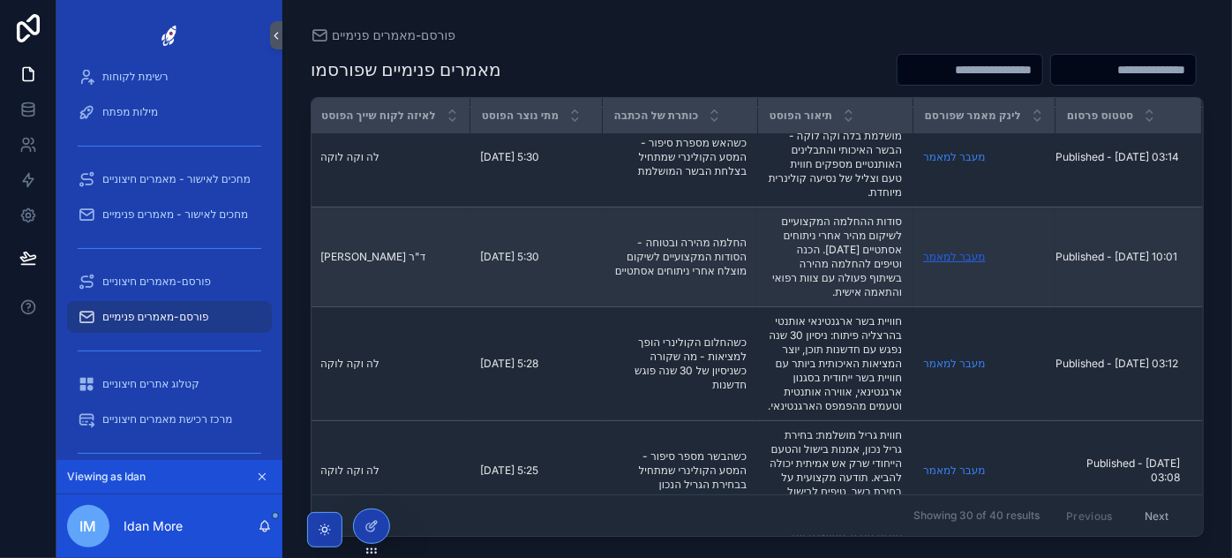
click at [961, 263] on link "מעבר למאמר" at bounding box center [954, 256] width 62 height 13
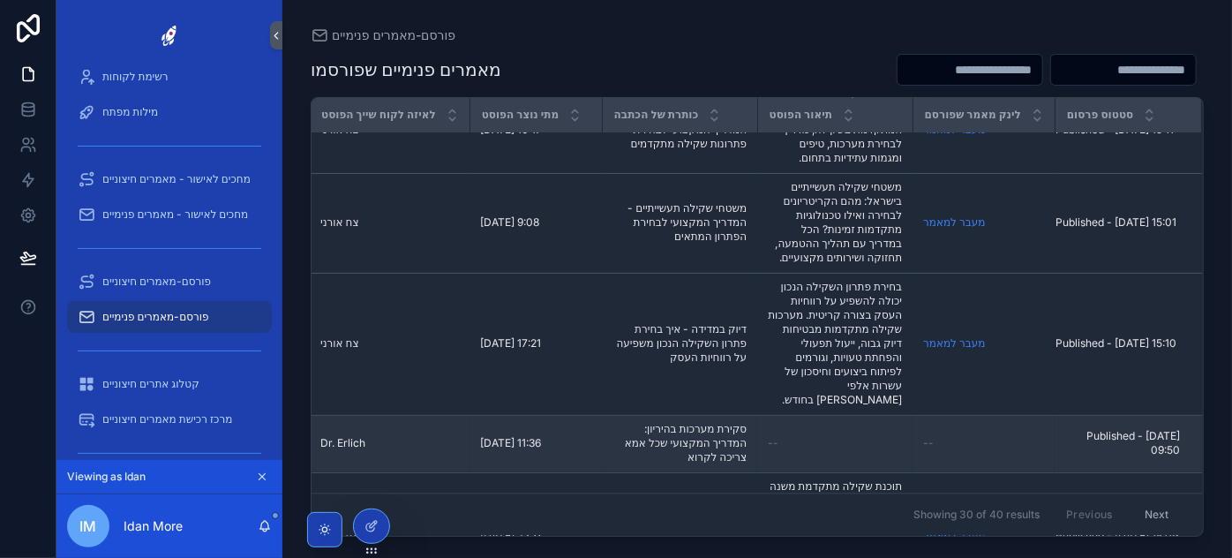
scroll to position [1767, 18]
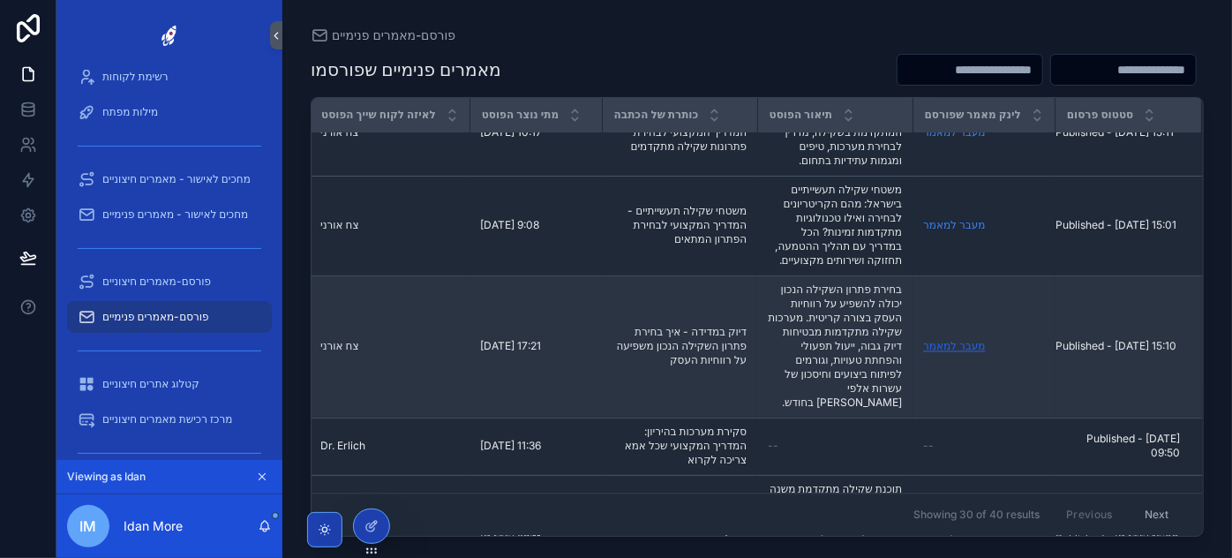
click at [956, 345] on link "מעבר למאמר" at bounding box center [954, 346] width 62 height 13
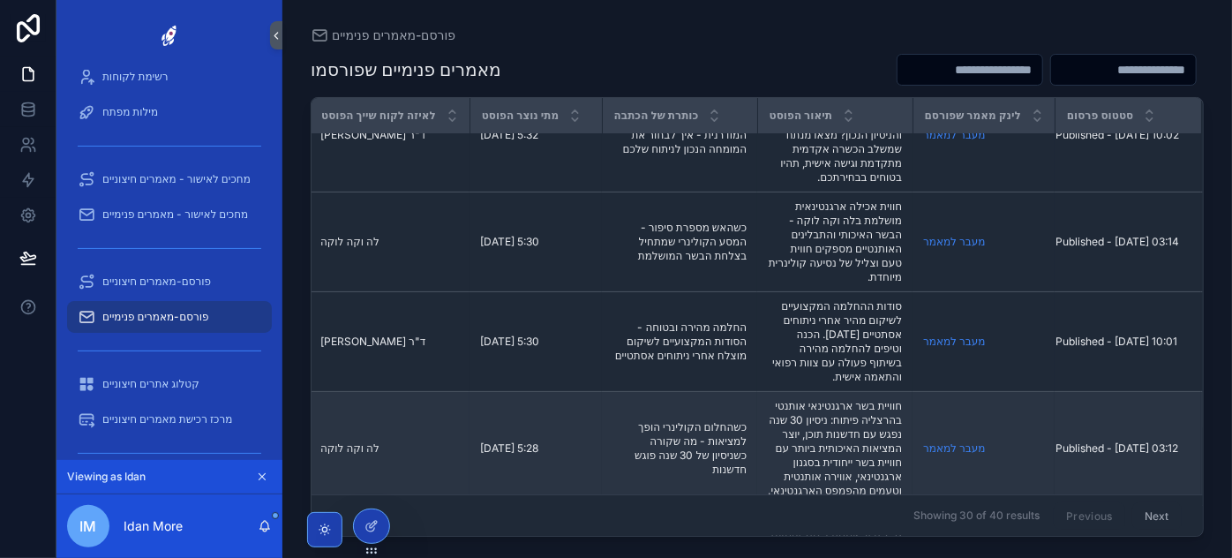
scroll to position [481, 18]
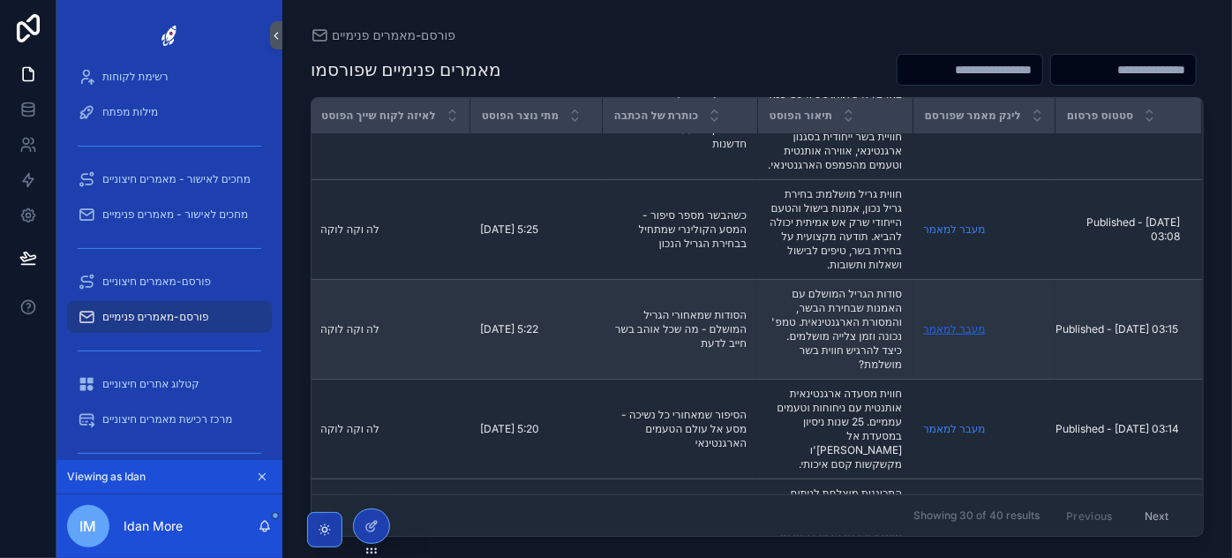
click at [943, 335] on link "מעבר למאמר" at bounding box center [954, 328] width 62 height 13
